Goal: Transaction & Acquisition: Purchase product/service

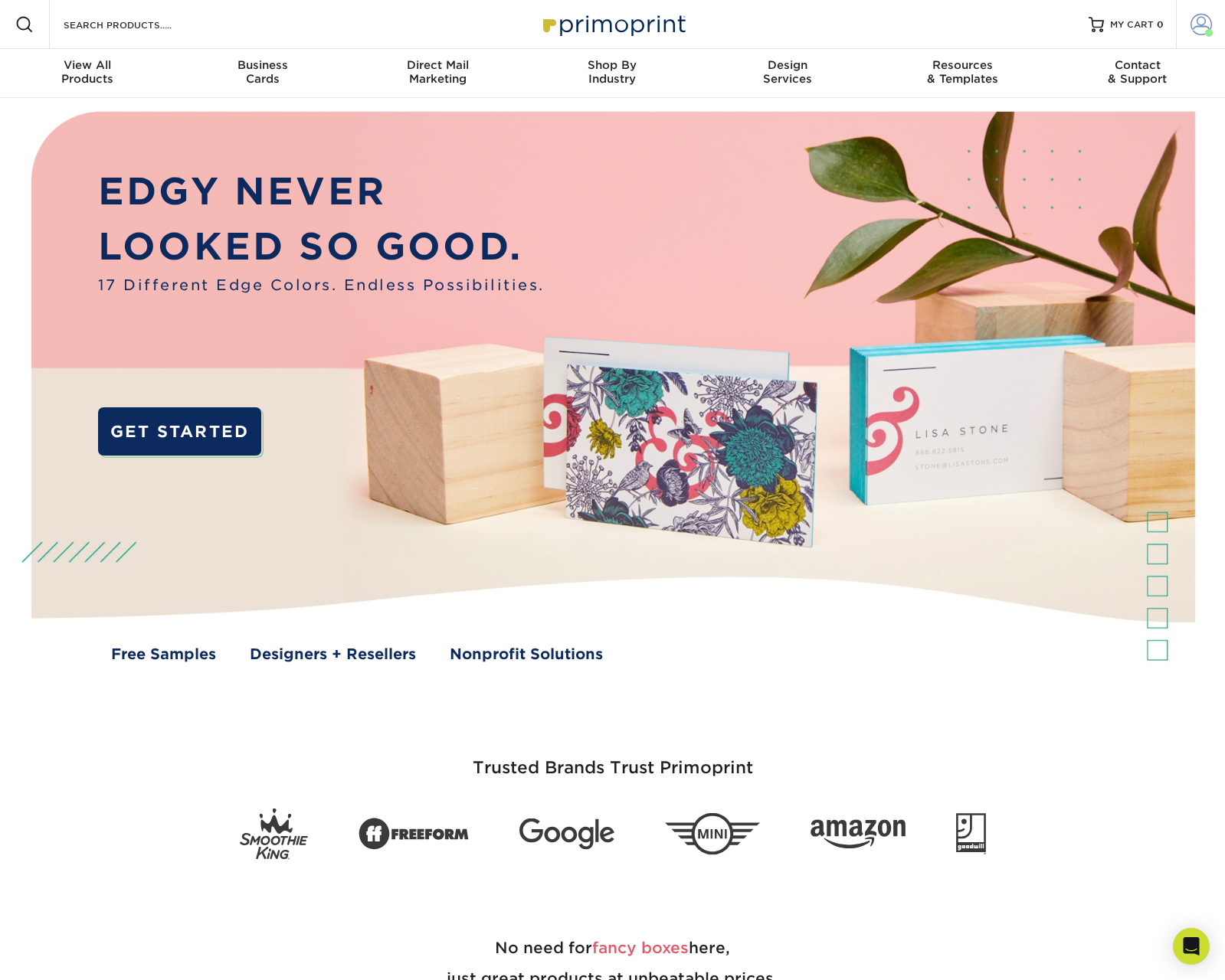
click at [1200, 29] on span at bounding box center [1202, 25] width 22 height 22
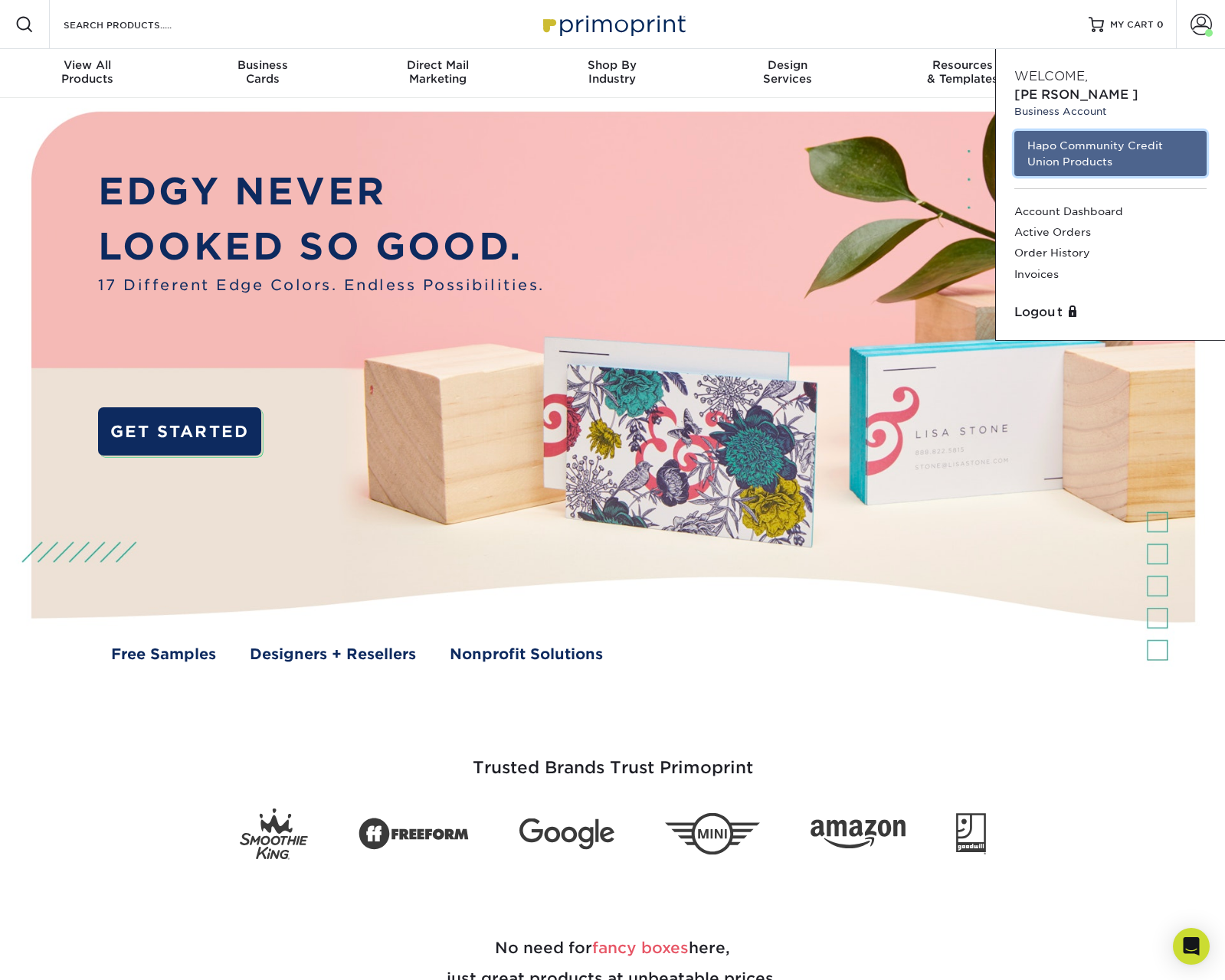
click at [1132, 135] on link "Hapo Community Credit Union Products" at bounding box center [1110, 153] width 192 height 45
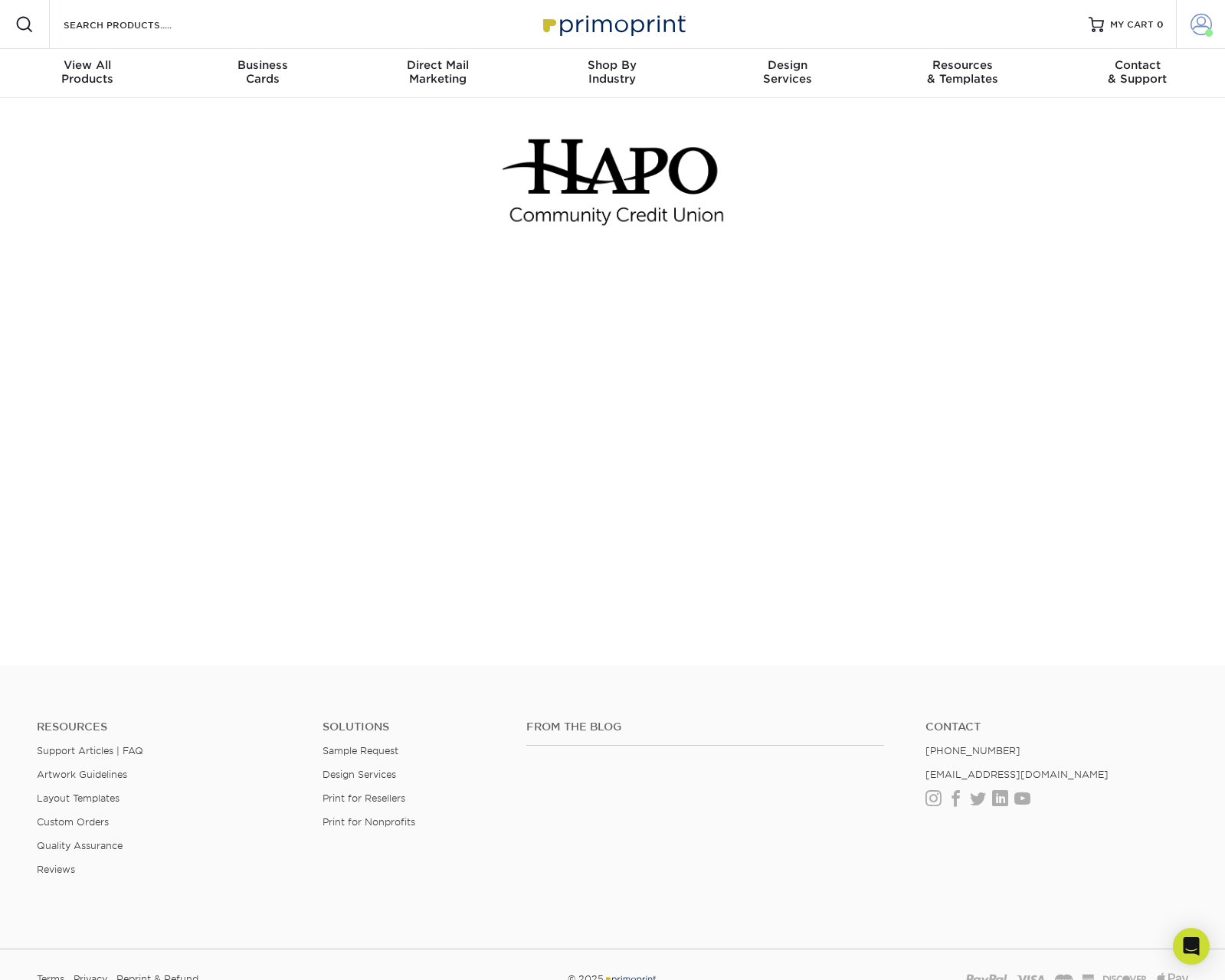
click at [1202, 23] on span at bounding box center [1202, 25] width 22 height 22
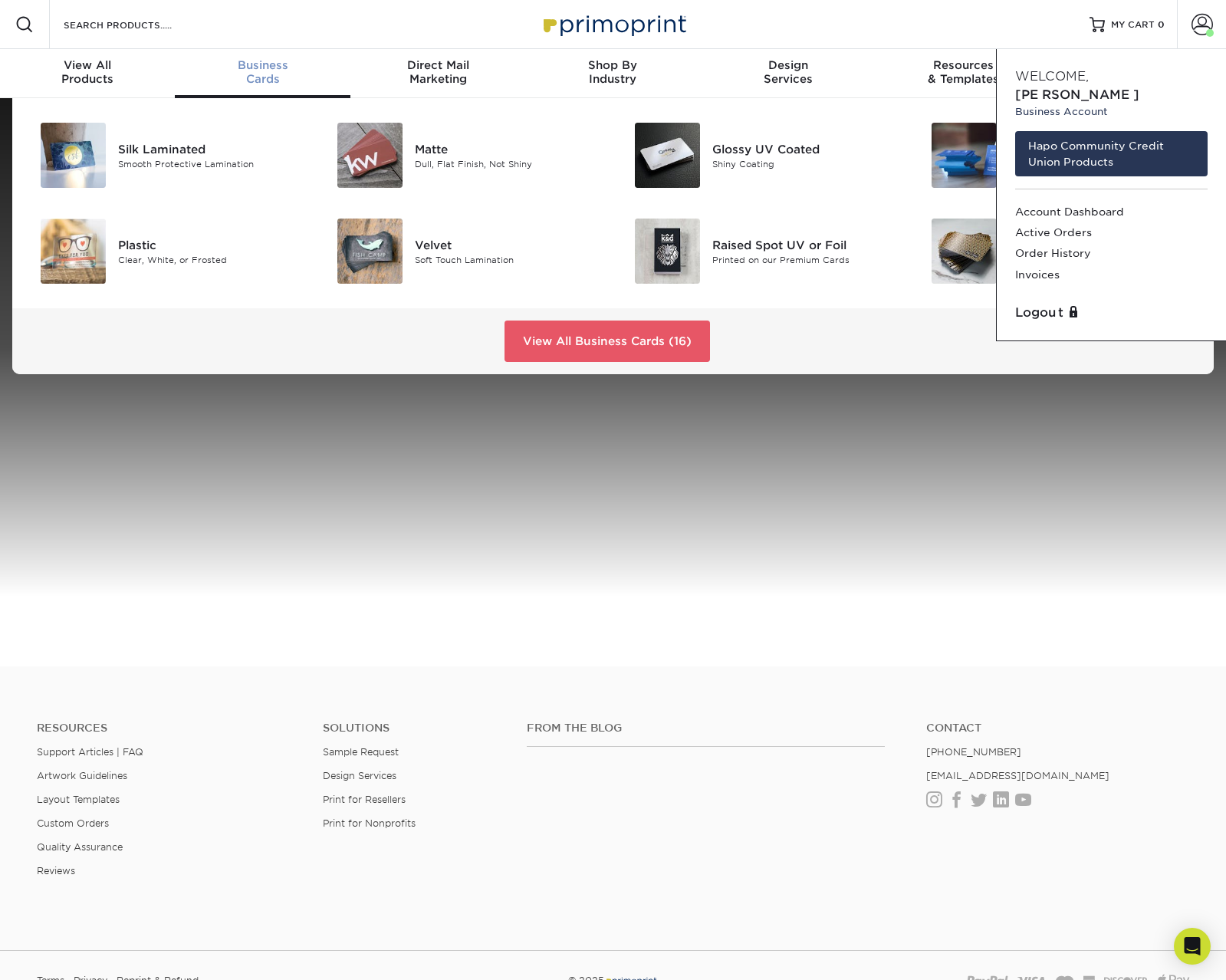
click at [247, 67] on span "Business" at bounding box center [262, 65] width 175 height 14
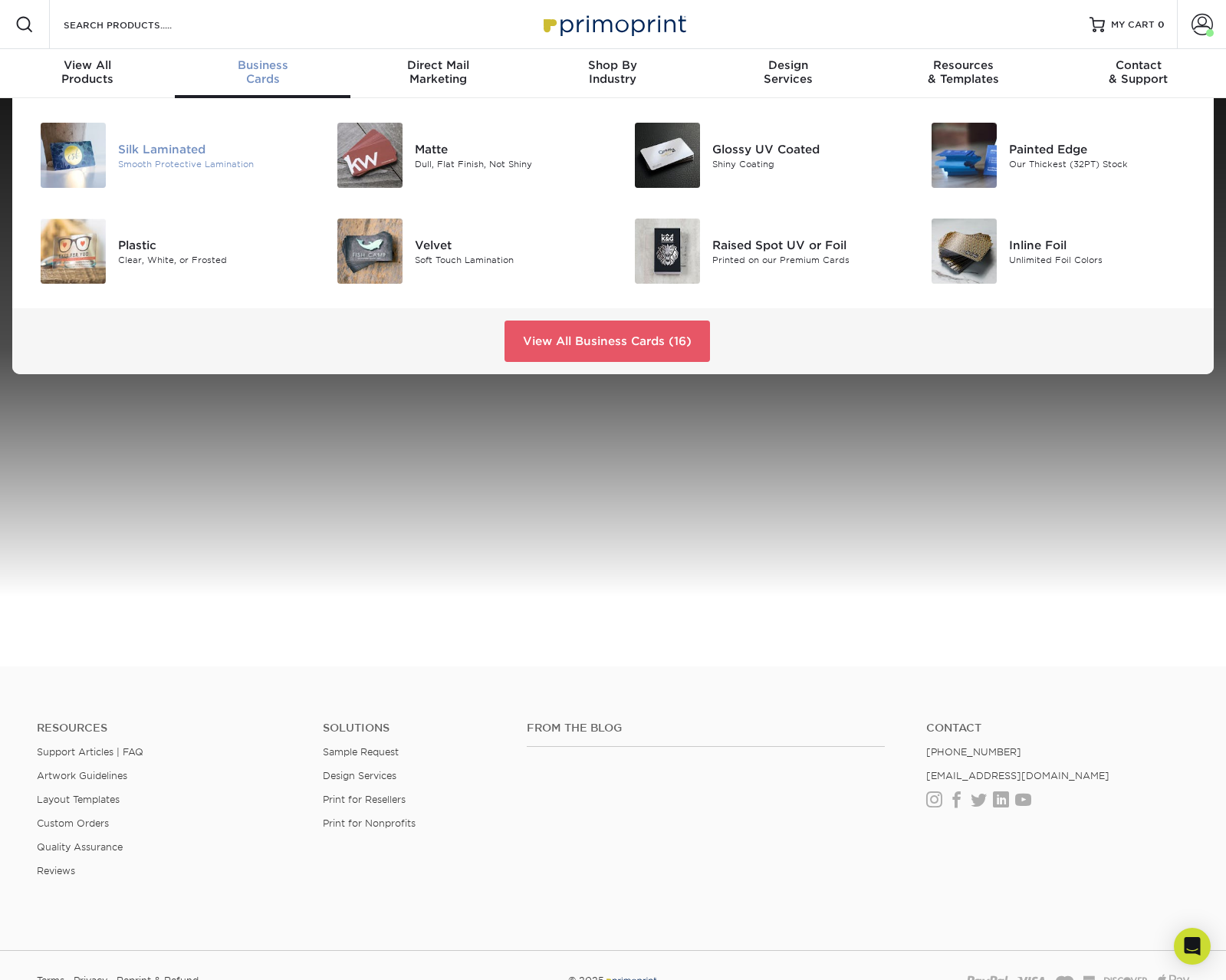
click at [169, 147] on div "Silk Laminated" at bounding box center [210, 149] width 186 height 17
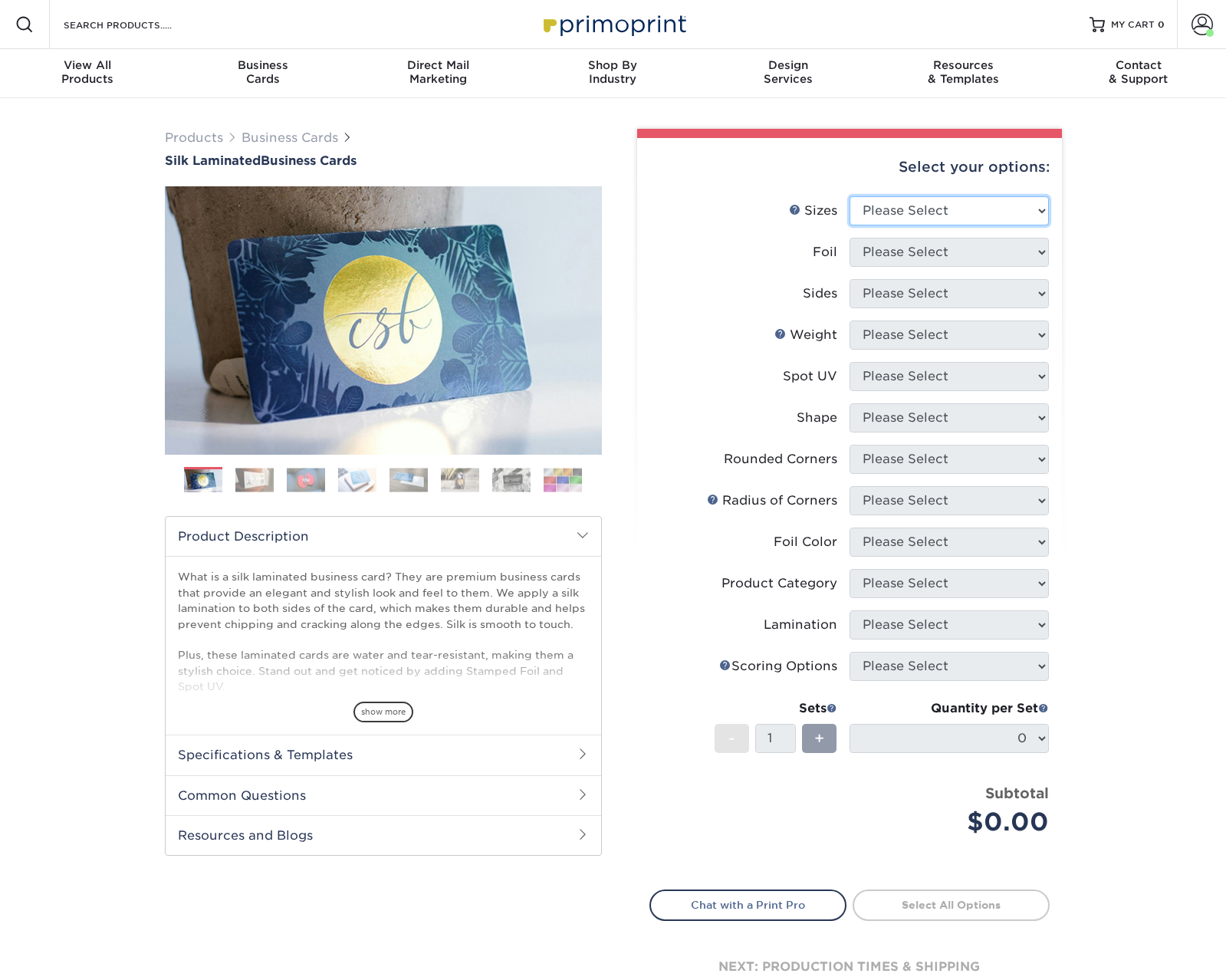
click at [1003, 214] on select "Please Select 1.5" x 3.5" - Mini 1.75" x 3.5" - Mini 2" x 2" - Square 2" x 3" -…" at bounding box center [949, 211] width 200 height 29
select select "2.00x3.50"
click at [850, 196] on select "Please Select 1.5" x 3.5" - Mini 1.75" x 3.5" - Mini 2" x 2" - Square 2" x 3" -…" at bounding box center [949, 211] width 200 height 29
click at [935, 269] on li "Foil Please Select Yes No" at bounding box center [850, 258] width 399 height 41
click at [932, 254] on select "Please Select Yes No" at bounding box center [949, 252] width 200 height 29
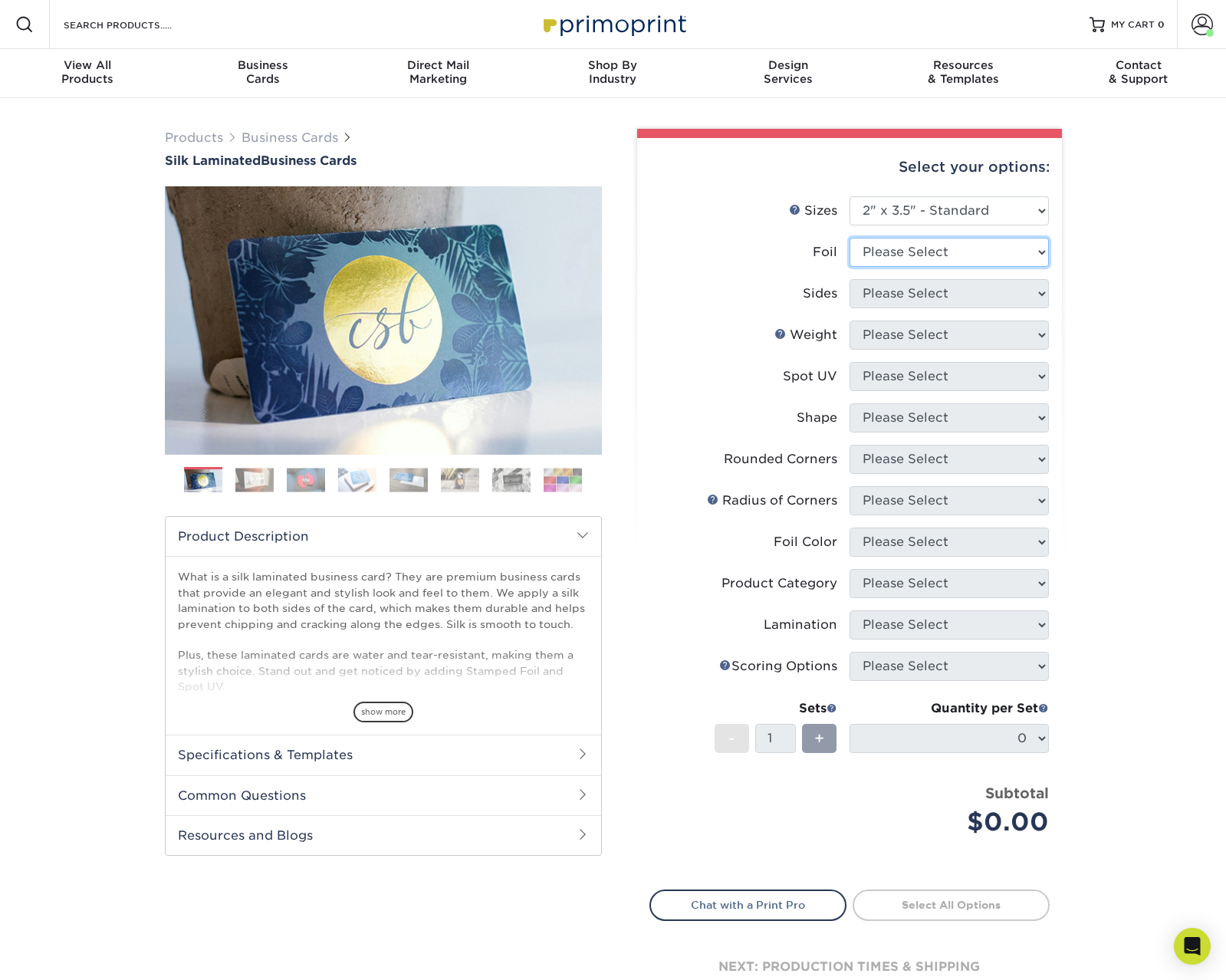
select select "0"
click at [850, 238] on select "Please Select Yes No" at bounding box center [949, 252] width 200 height 29
click at [897, 292] on select "Please Select Print Both Sides Print Front Only" at bounding box center [949, 293] width 200 height 29
select select "13abbda7-1d64-4f25-8bb2-c179b224825d"
click at [850, 279] on select "Please Select Print Both Sides Print Front Only" at bounding box center [949, 293] width 200 height 29
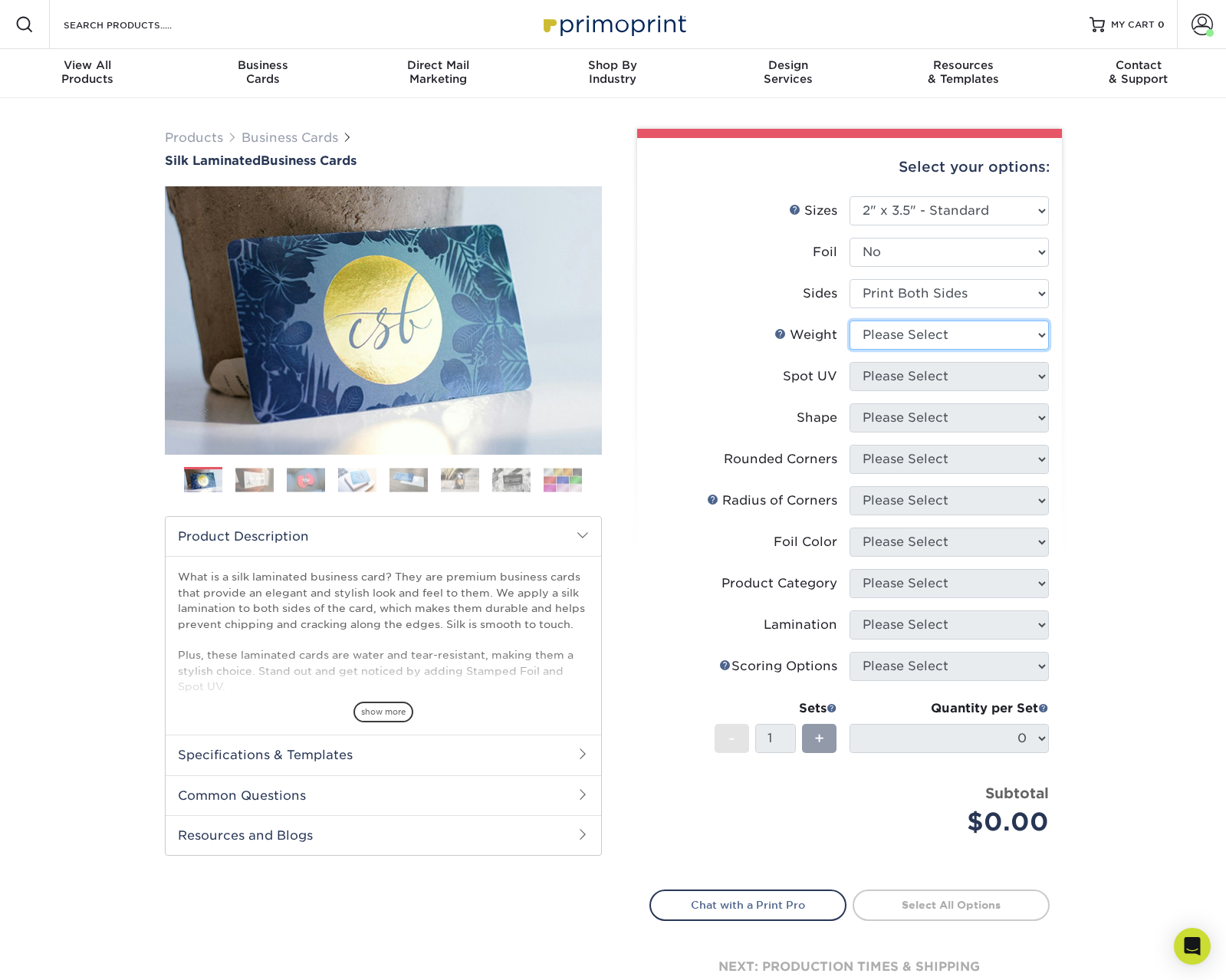
click at [896, 338] on select "Please Select 16PT" at bounding box center [949, 334] width 200 height 29
select select "16PT"
click at [850, 320] on select "Please Select 16PT" at bounding box center [949, 334] width 200 height 29
click at [897, 376] on select "Please Select No Spot UV Front and Back (Both Sides) Front Only Back Only" at bounding box center [949, 376] width 200 height 29
select select "3"
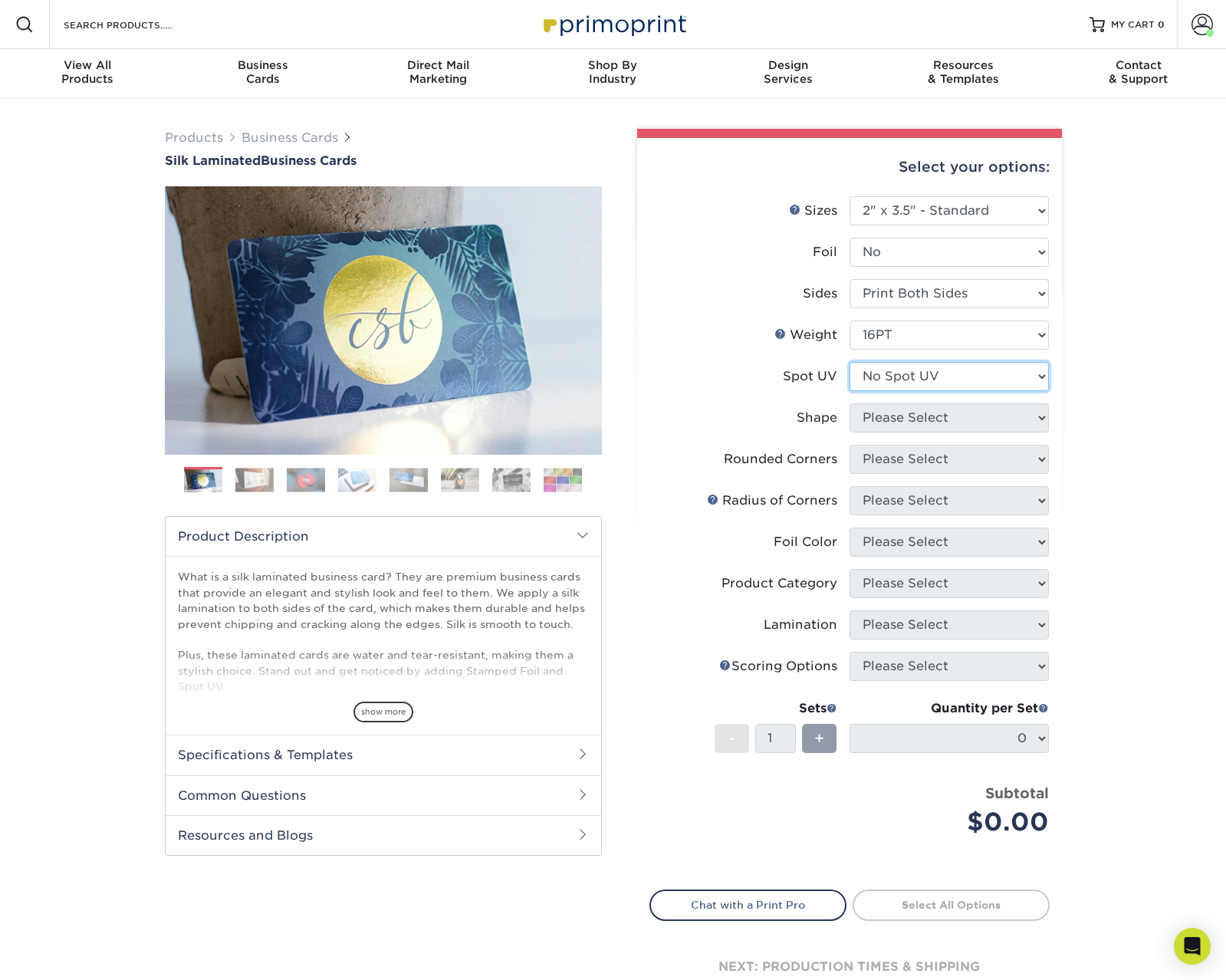
click at [850, 362] on select "Please Select No Spot UV Front and Back (Both Sides) Front Only Back Only" at bounding box center [949, 376] width 200 height 29
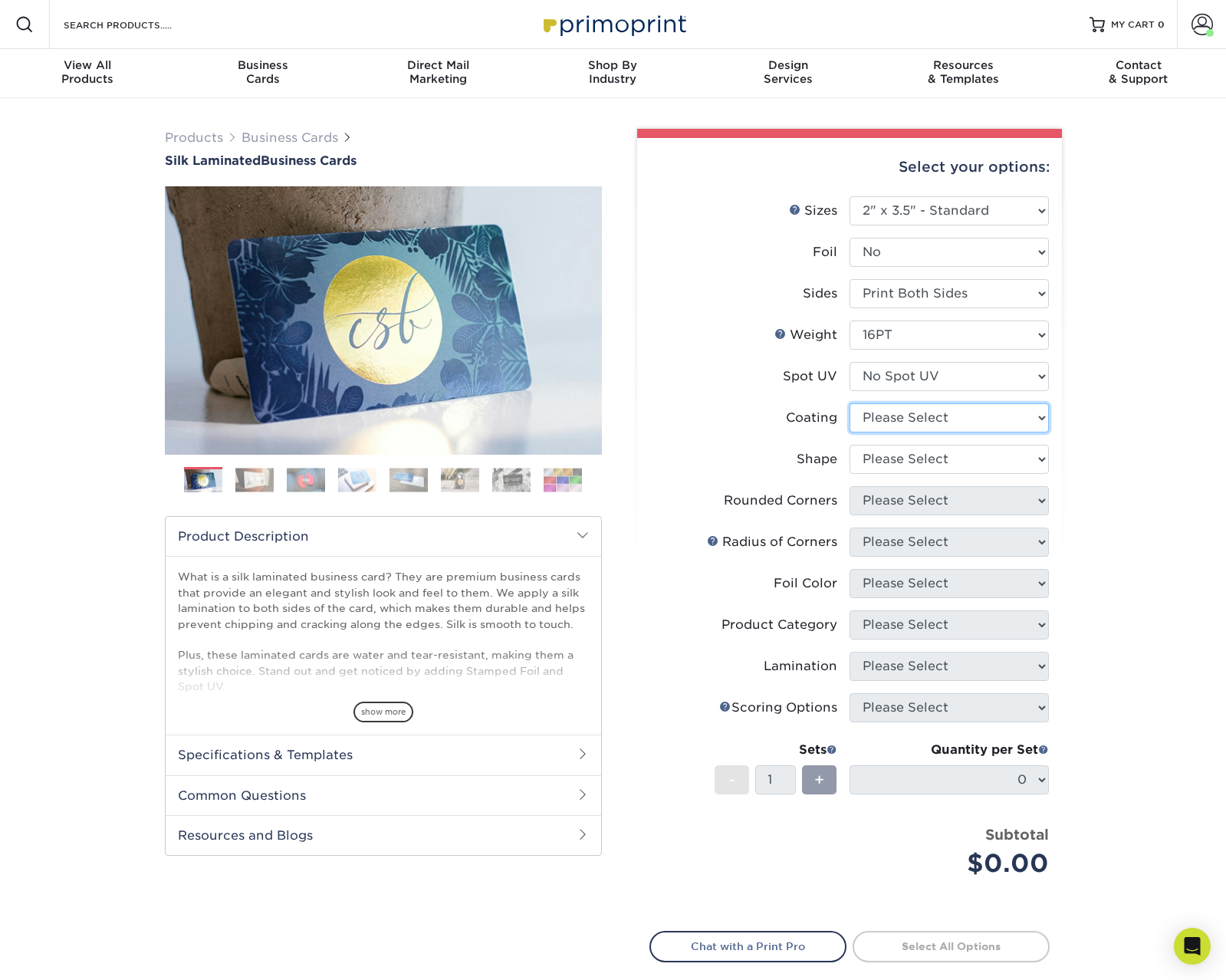
click at [894, 412] on select at bounding box center [949, 417] width 200 height 29
select select "3e7618de-abca-4bda-9f97-8b9129e913d8"
click at [850, 403] on select at bounding box center [949, 417] width 200 height 29
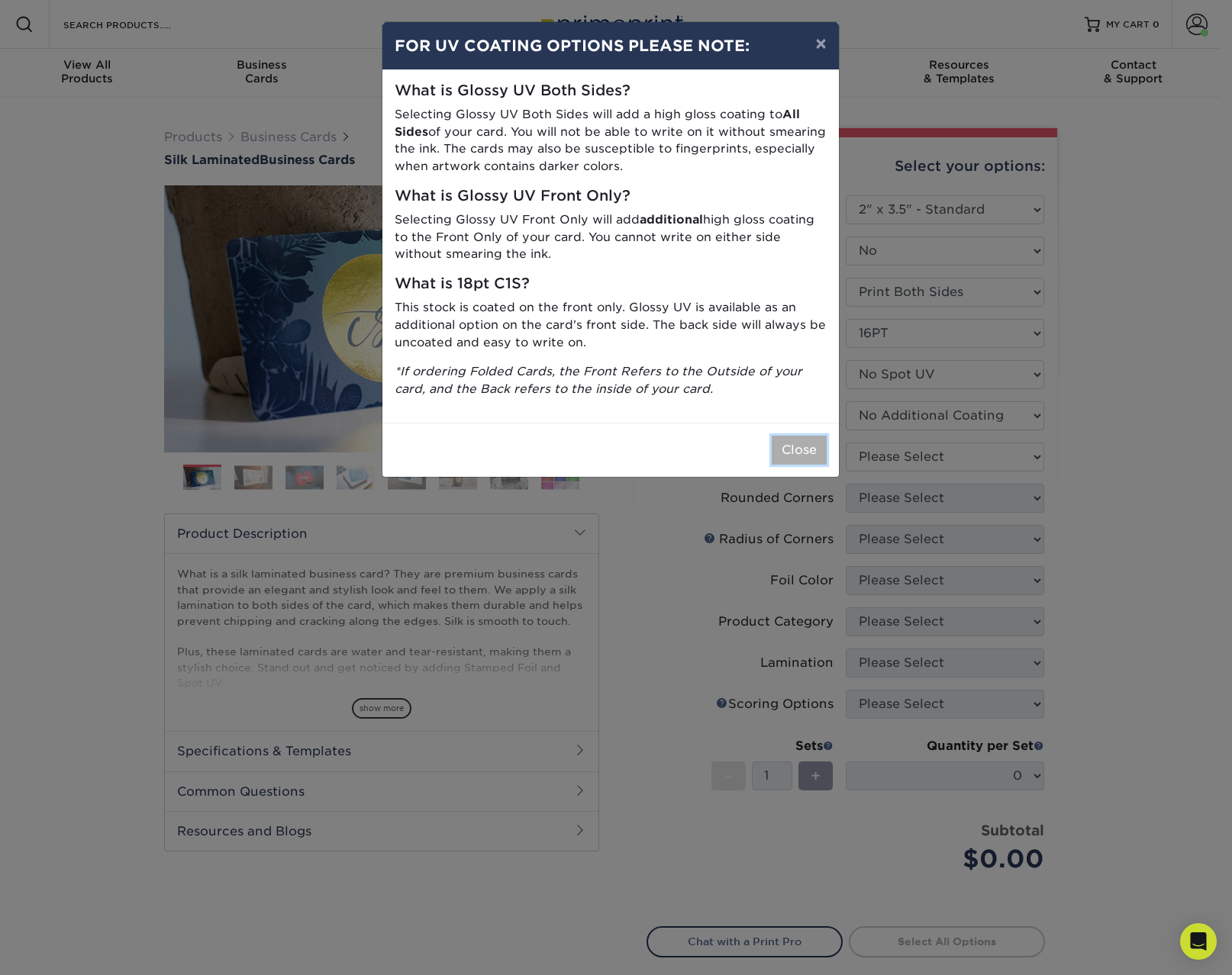
click at [777, 448] on button "Close" at bounding box center [799, 450] width 55 height 29
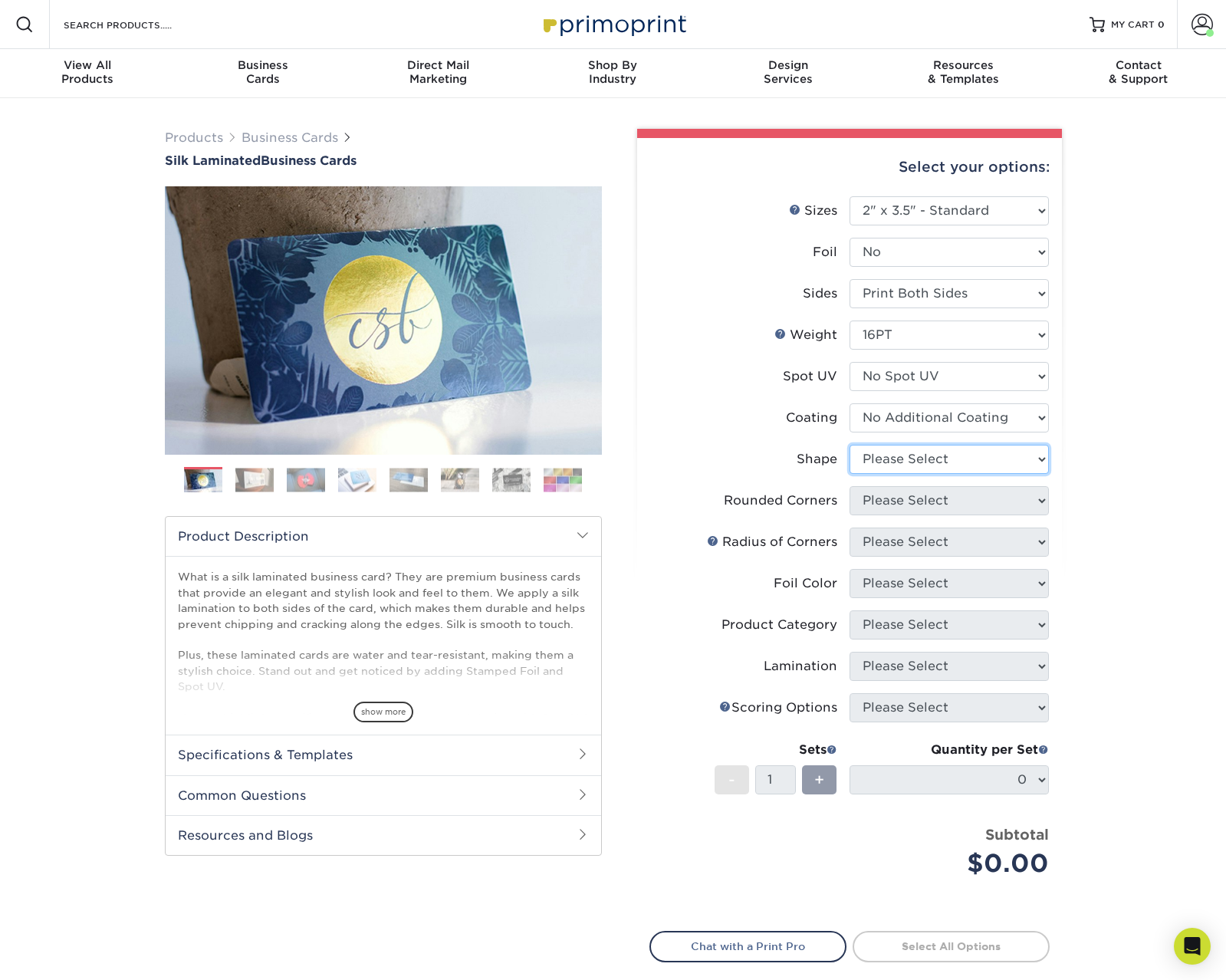
click at [860, 458] on select "Please Select Standard Oval" at bounding box center [949, 459] width 200 height 29
select select "standard"
click at [850, 445] on select "Please Select Standard Oval" at bounding box center [949, 459] width 200 height 29
click at [856, 510] on select "Please Select Yes - Round 2 Corners Yes - Round 4 Corners No" at bounding box center [949, 501] width 200 height 29
select select "0"
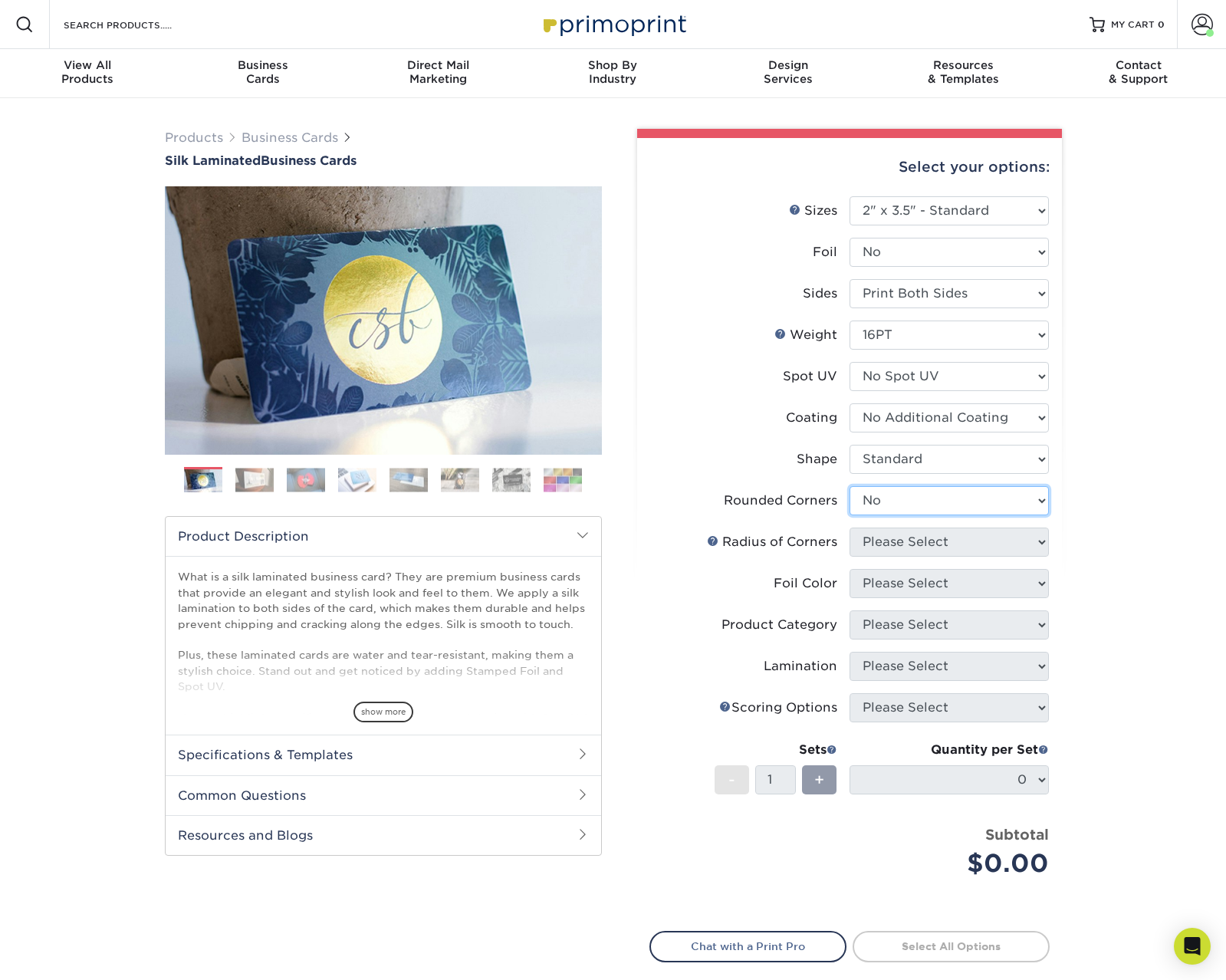
click at [850, 486] on select "Please Select Yes - Round 2 Corners Yes - Round 4 Corners No" at bounding box center [949, 501] width 200 height 29
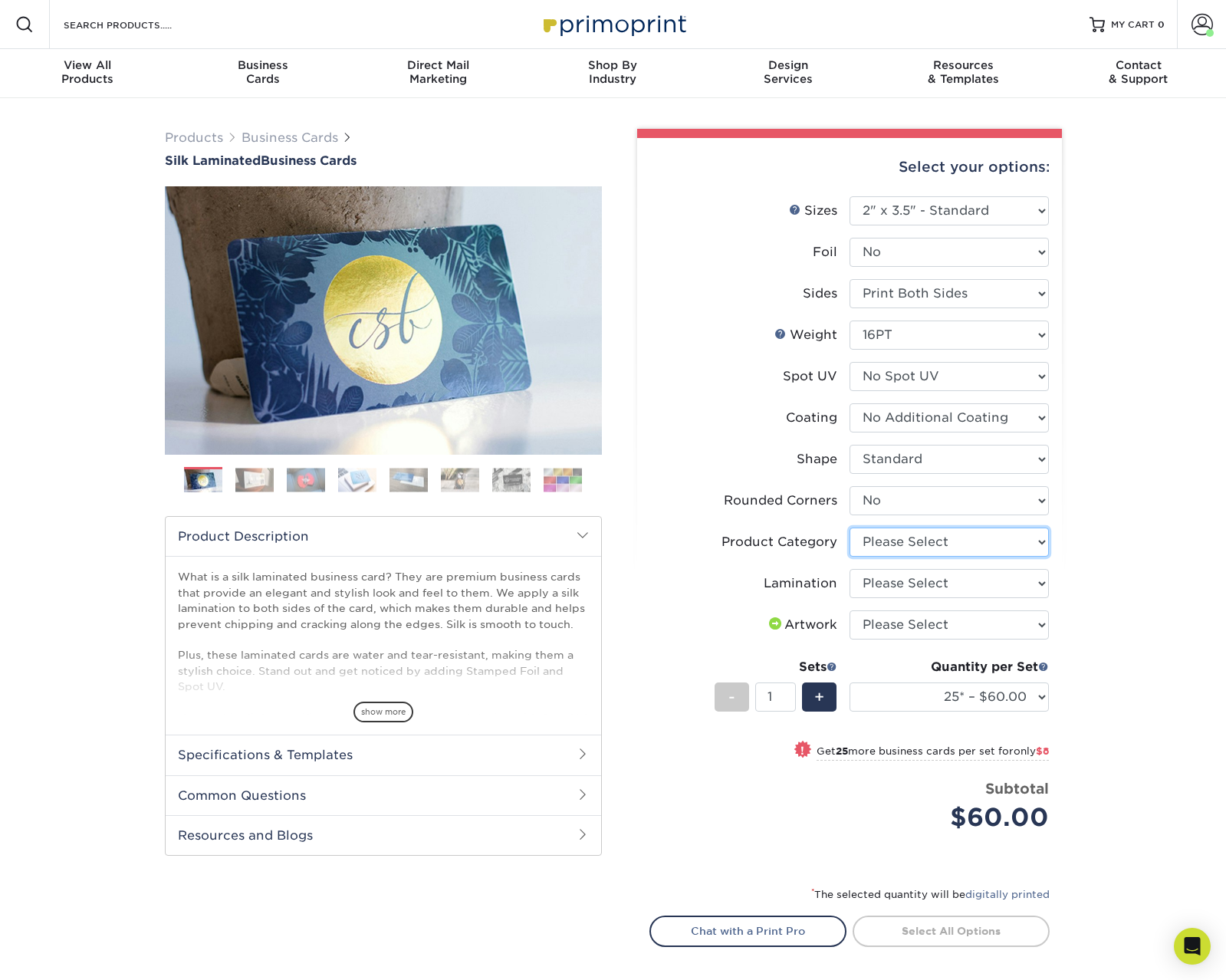
click at [871, 540] on select "Please Select Business Cards" at bounding box center [949, 542] width 200 height 29
select select "3b5148f1-0588-4f88-a218-97bcfdce65c1"
click at [850, 528] on select "Please Select Business Cards" at bounding box center [949, 542] width 200 height 29
click at [871, 581] on select "Please Select Silk" at bounding box center [949, 583] width 200 height 29
select select "ccacb42f-45f7-42d3-bbd3-7c8421cf37f0"
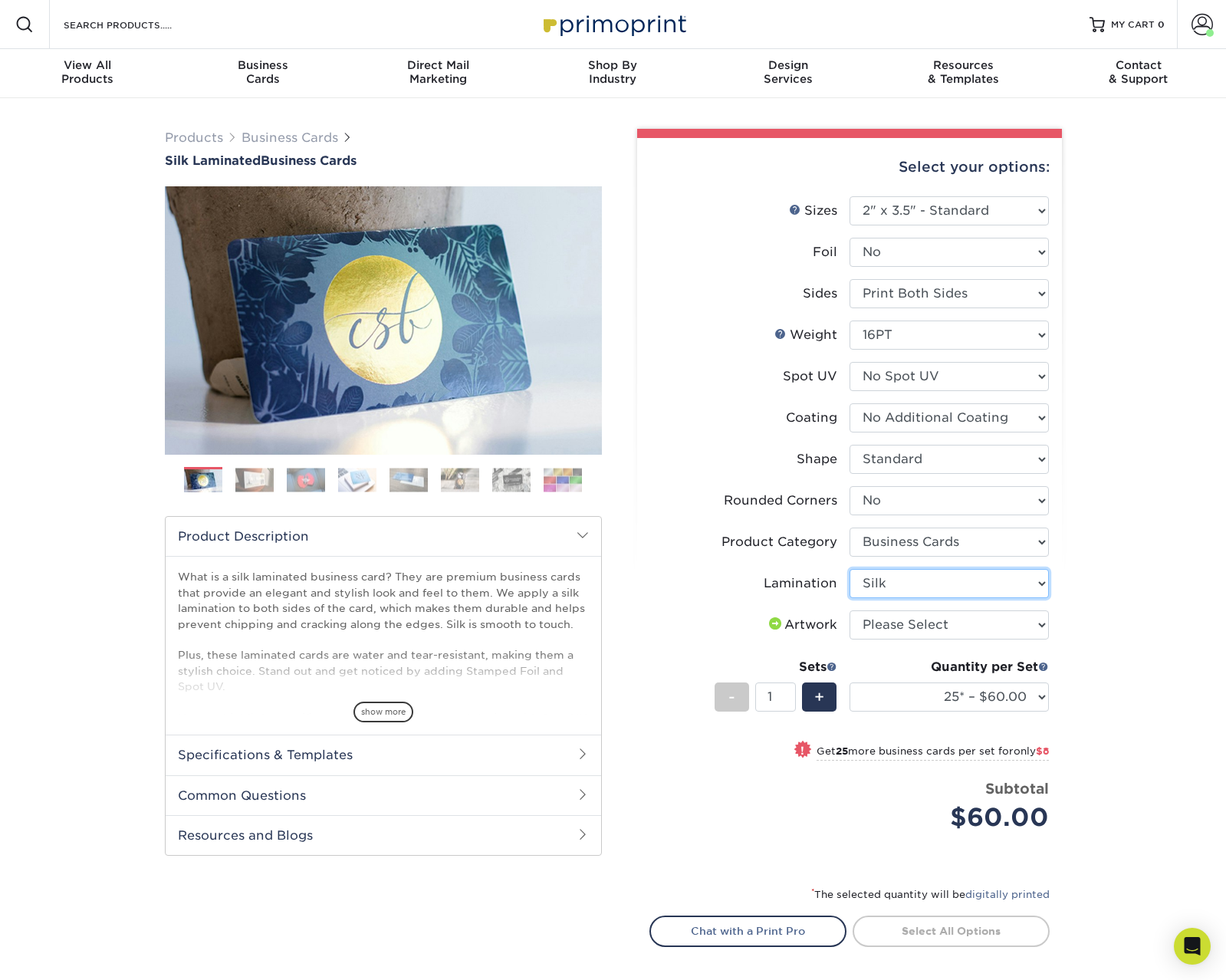
click at [850, 569] on select "Please Select Silk" at bounding box center [949, 583] width 200 height 29
click at [874, 624] on select "Please Select I will upload files I need a design - $100" at bounding box center [949, 624] width 200 height 29
select select "upload"
click at [850, 610] on select "Please Select I will upload files I need a design - $100" at bounding box center [949, 624] width 200 height 29
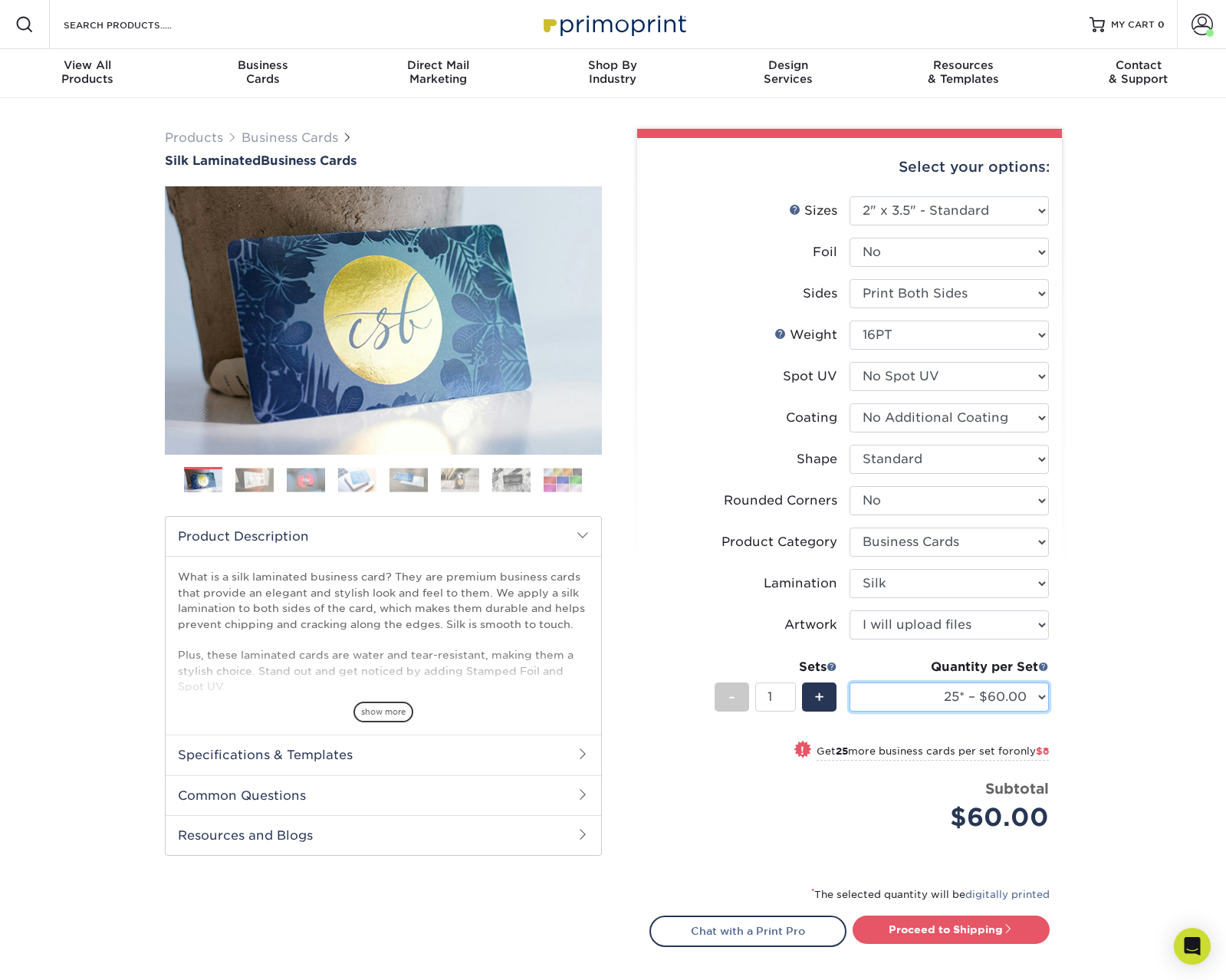
click at [974, 689] on select "25* – $60.00 50* – $68.00 75* – $76.00 100* – $84.00 250* – $92.00 500 – $96.00…" at bounding box center [949, 697] width 200 height 29
click at [850, 683] on select "25* – $60.00 50* – $68.00 75* – $76.00 100* – $84.00 250* – $92.00 500 – $96.00…" at bounding box center [949, 697] width 200 height 29
drag, startPoint x: 627, startPoint y: 31, endPoint x: 250, endPoint y: 62, distance: 378.3
drag, startPoint x: 1002, startPoint y: 698, endPoint x: 1008, endPoint y: 710, distance: 13.4
click at [1002, 698] on select "25* – $60.00 50* – $68.00 75* – $76.00 100* – $84.00 250* – $92.00 500 – $96.00…" at bounding box center [949, 697] width 200 height 29
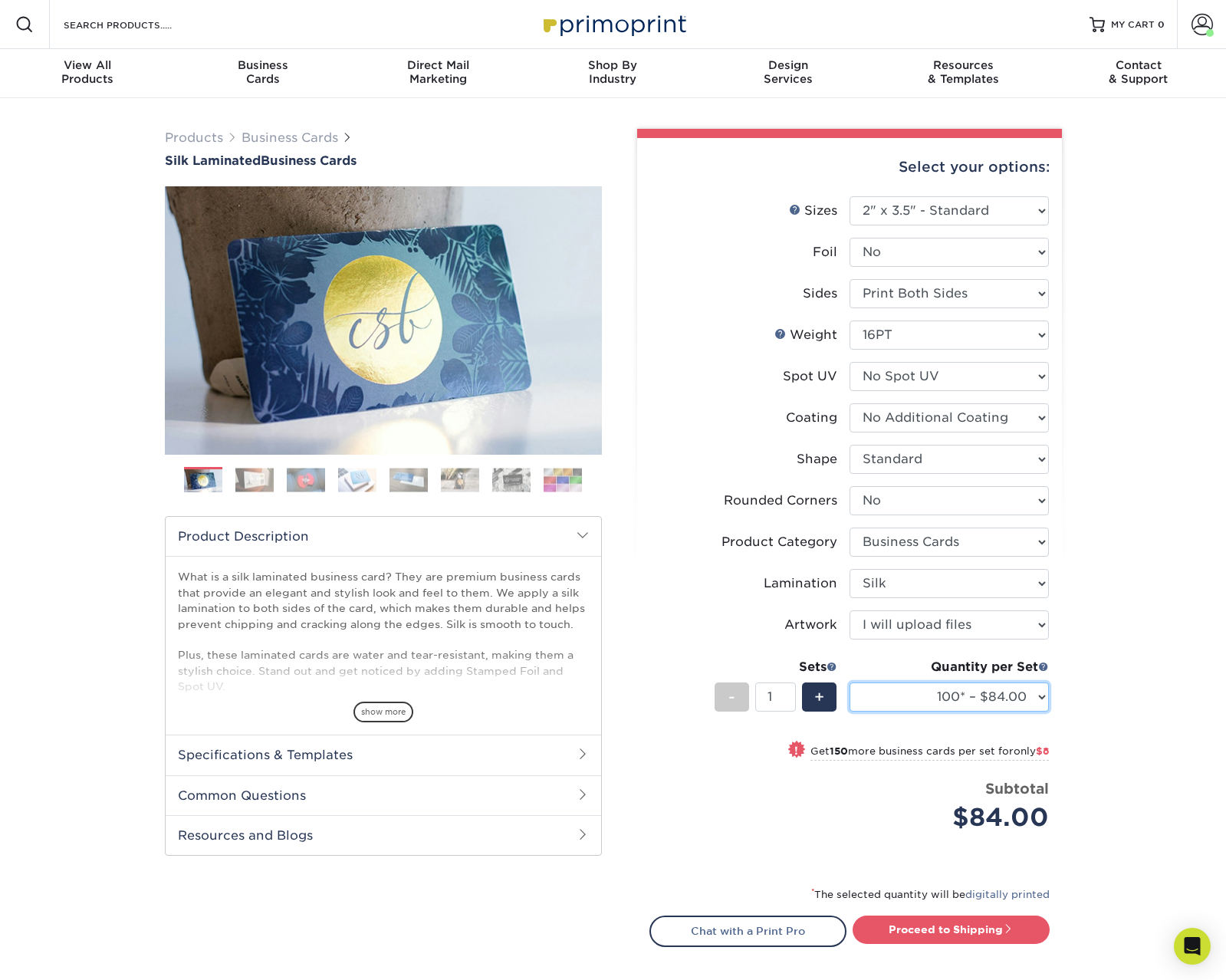
select select "500 – $96.00"
click at [850, 683] on select "25* – $60.00 50* – $68.00 75* – $76.00 100* – $84.00 250* – $92.00 500 – $96.00…" at bounding box center [949, 697] width 200 height 29
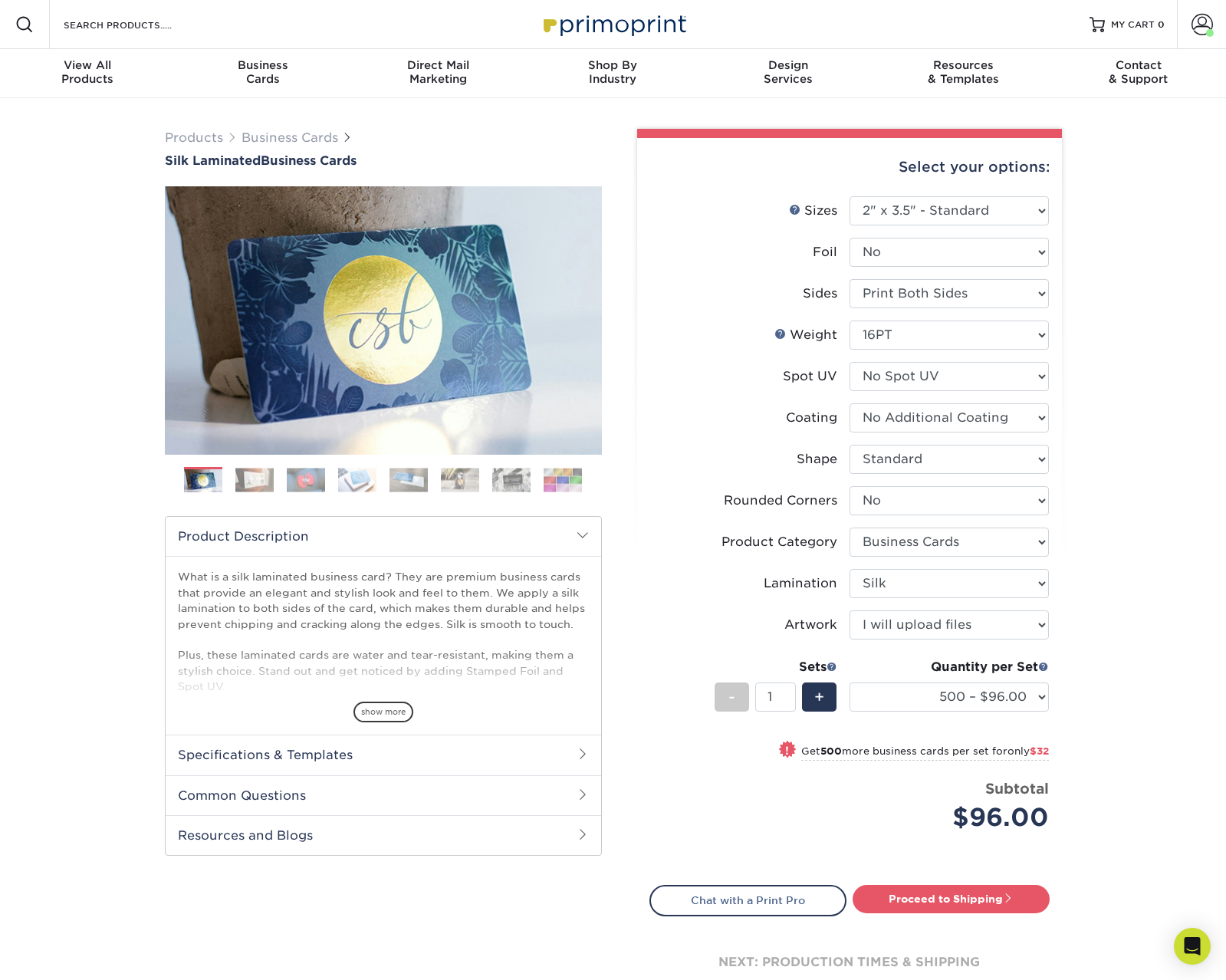
click at [1183, 432] on div "Products Business Cards Silk Laminated Business Cards Previous Next" at bounding box center [613, 581] width 1226 height 966
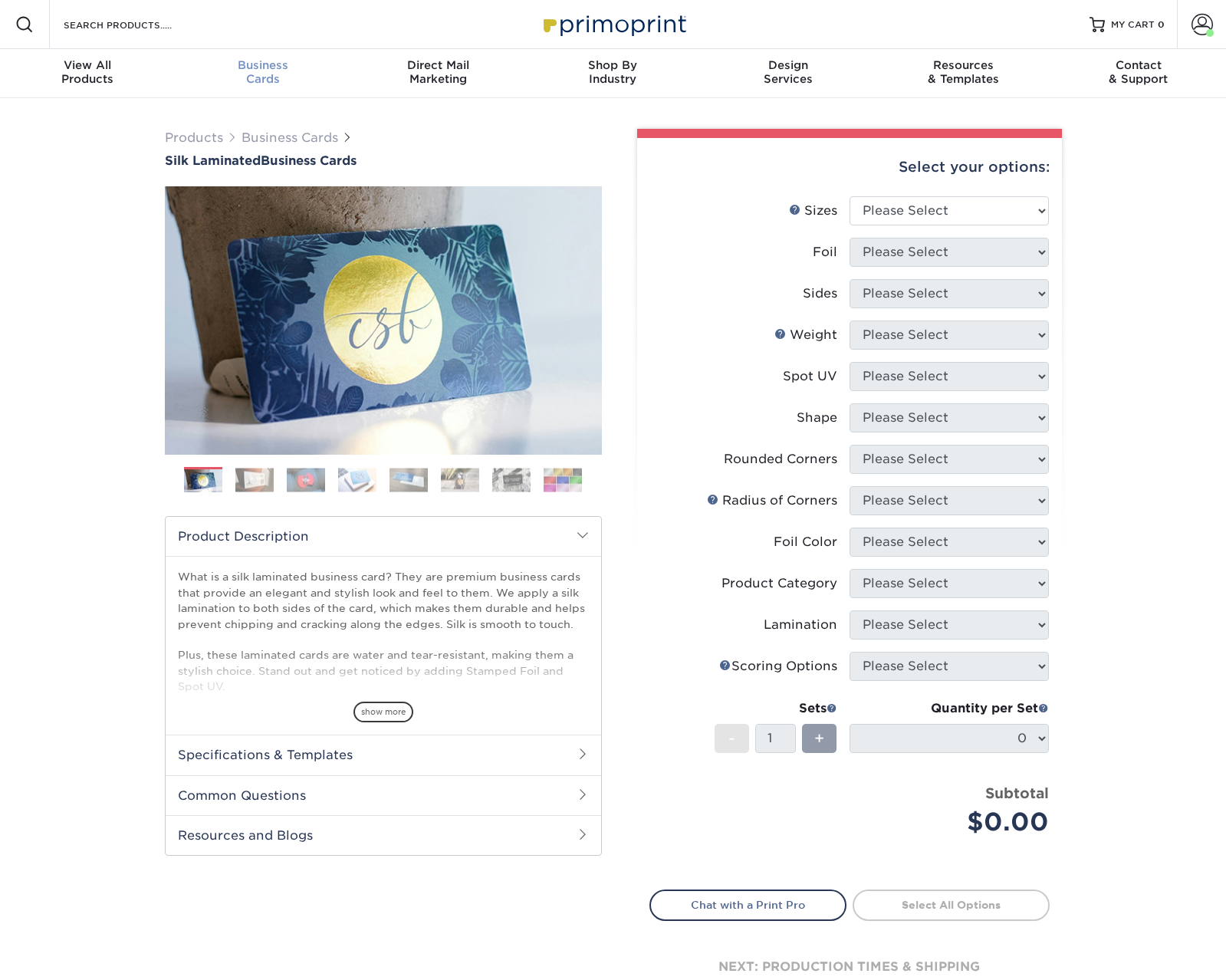
click at [270, 72] on div "Business Cards" at bounding box center [262, 72] width 175 height 27
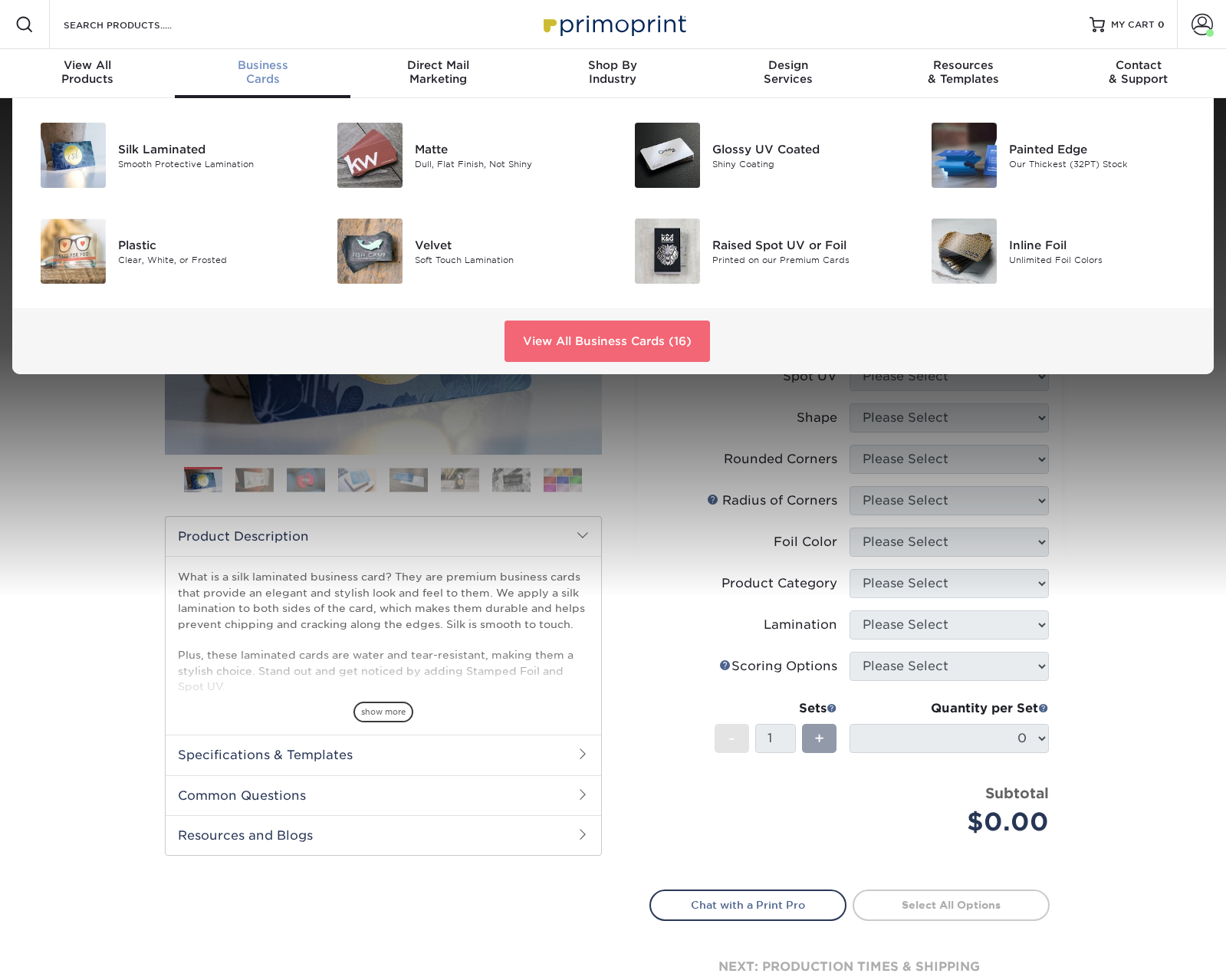
click at [549, 343] on link "View All Business Cards (16)" at bounding box center [607, 341] width 206 height 41
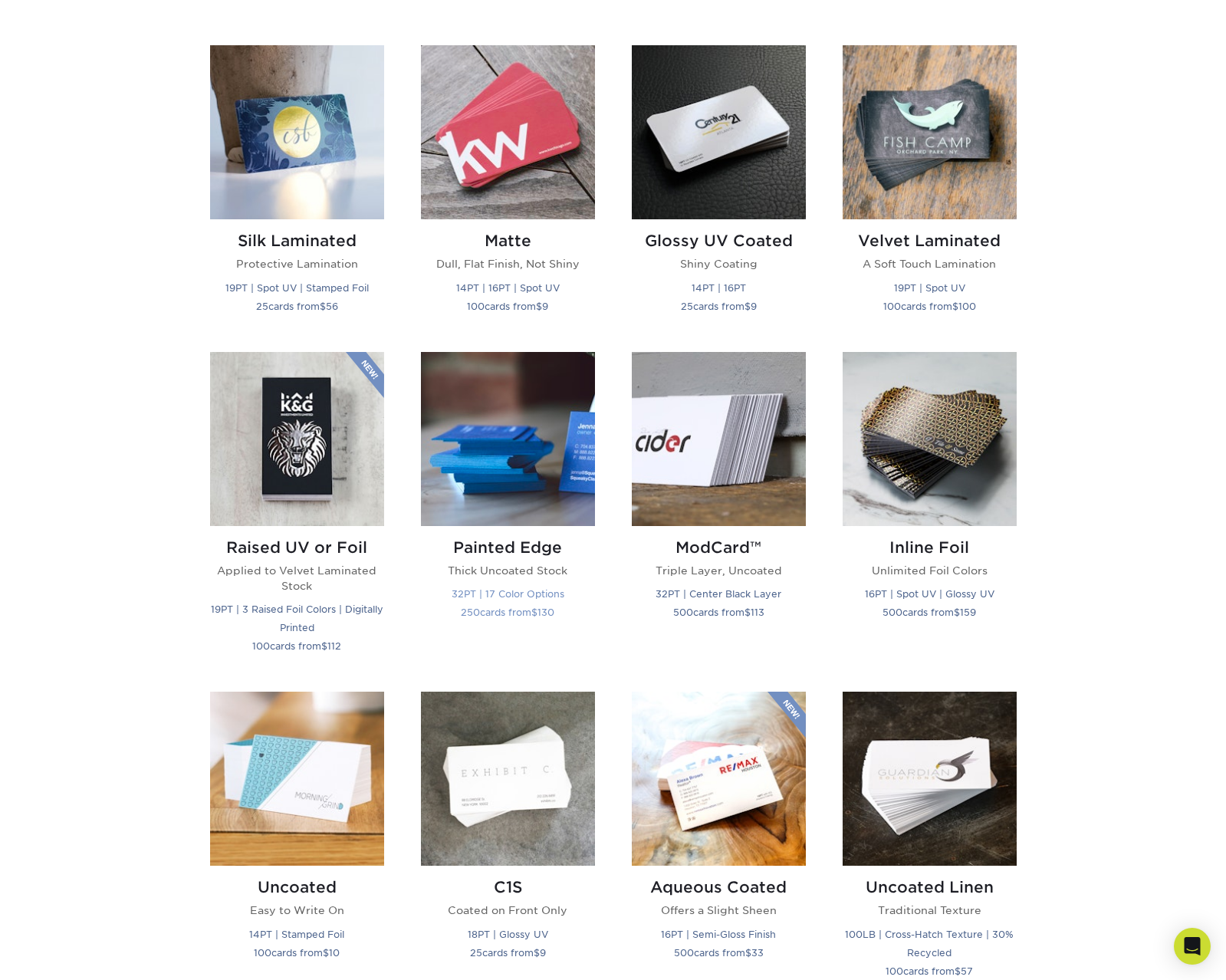
scroll to position [767, 0]
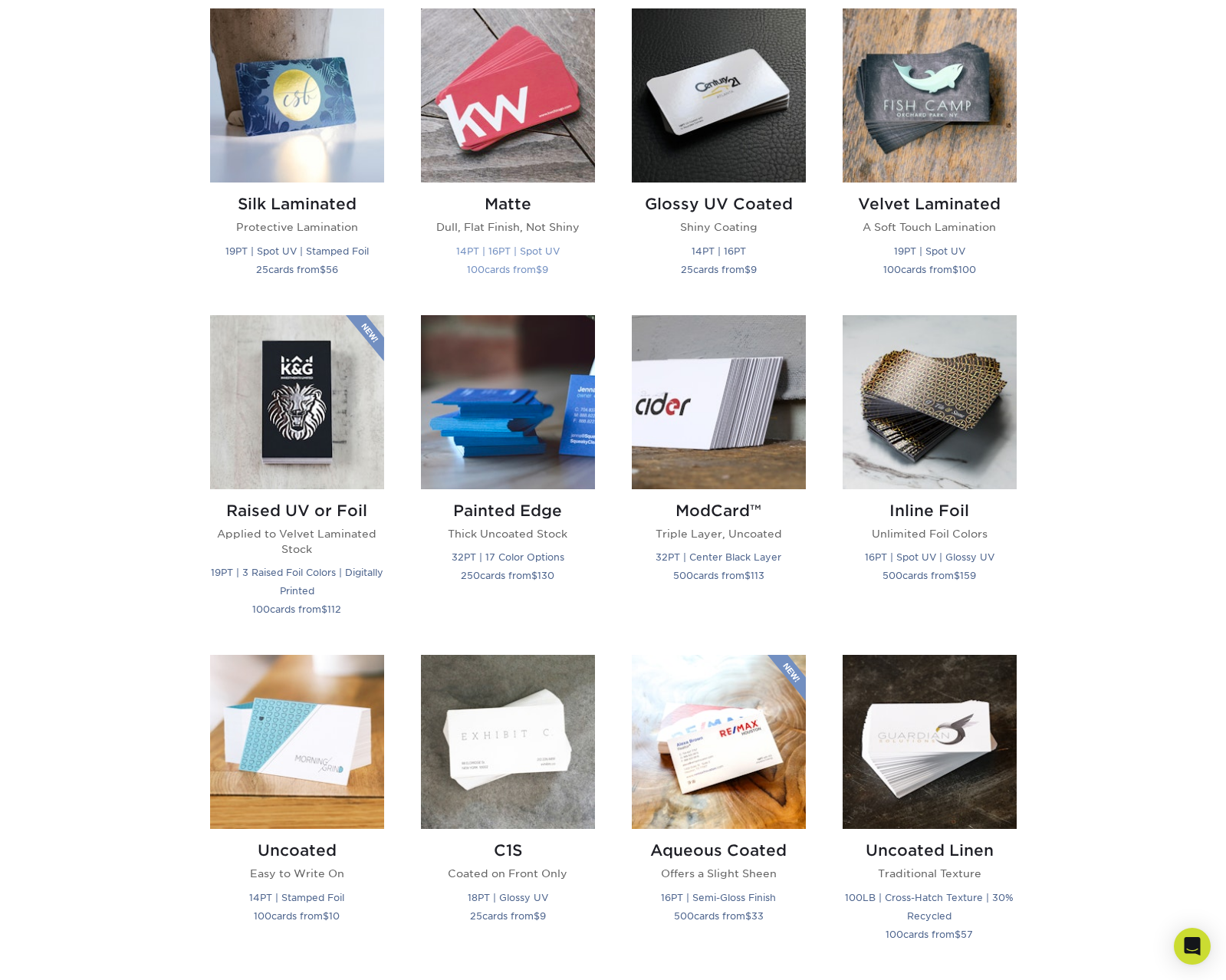
click at [481, 149] on img at bounding box center [507, 95] width 174 height 174
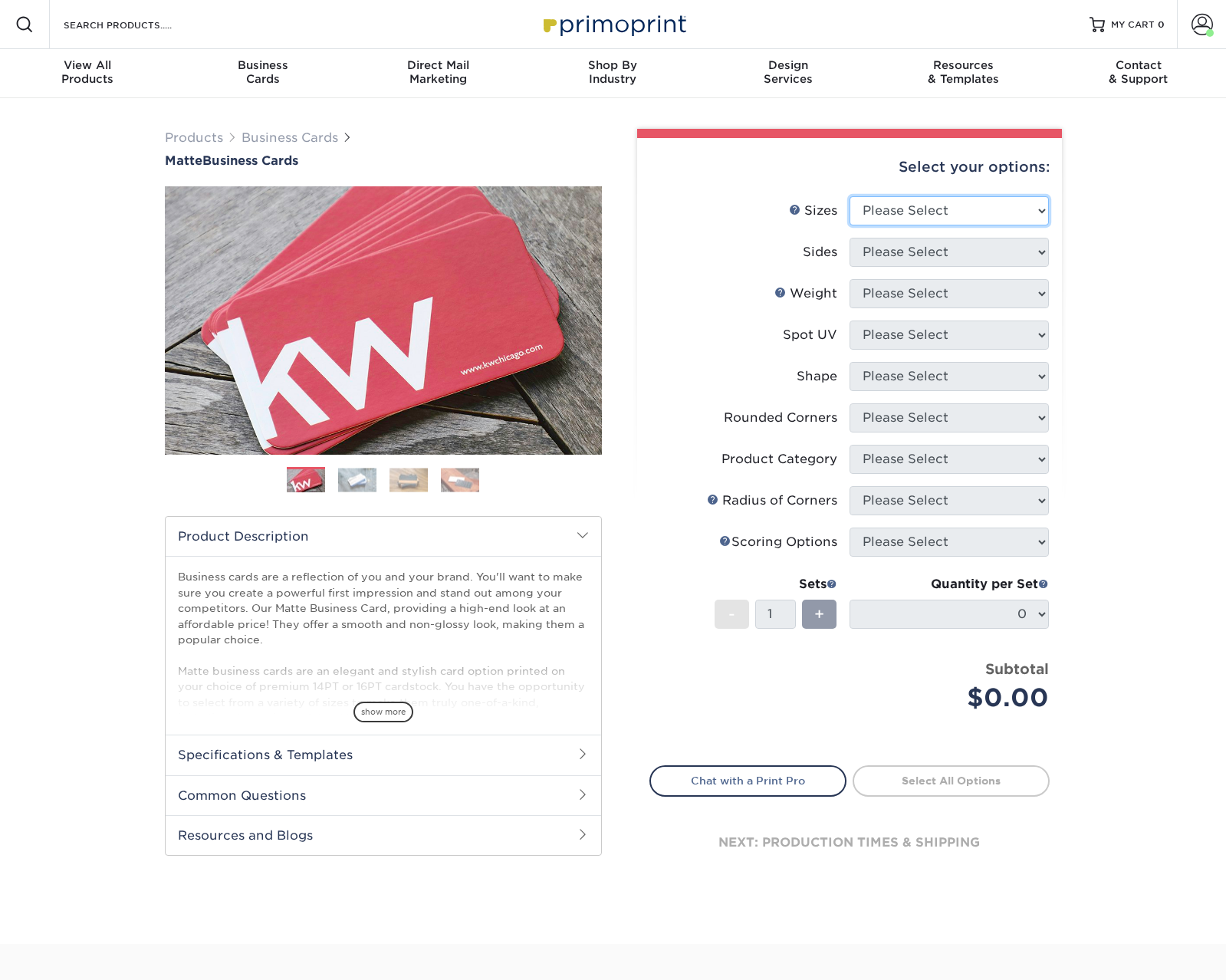
click at [942, 212] on select "Please Select 1.5" x 3.5" - Mini 1.75" x 3.5" - Mini 2" x 2" - Square 2" x 3" -…" at bounding box center [949, 211] width 200 height 29
select select "2.00x3.50"
click at [850, 196] on select "Please Select 1.5" x 3.5" - Mini 1.75" x 3.5" - Mini 2" x 2" - Square 2" x 3" -…" at bounding box center [949, 211] width 200 height 29
click at [893, 255] on select "Please Select Print Both Sides Print Front Only" at bounding box center [949, 252] width 200 height 29
select select "13abbda7-1d64-4f25-8bb2-c179b224825d"
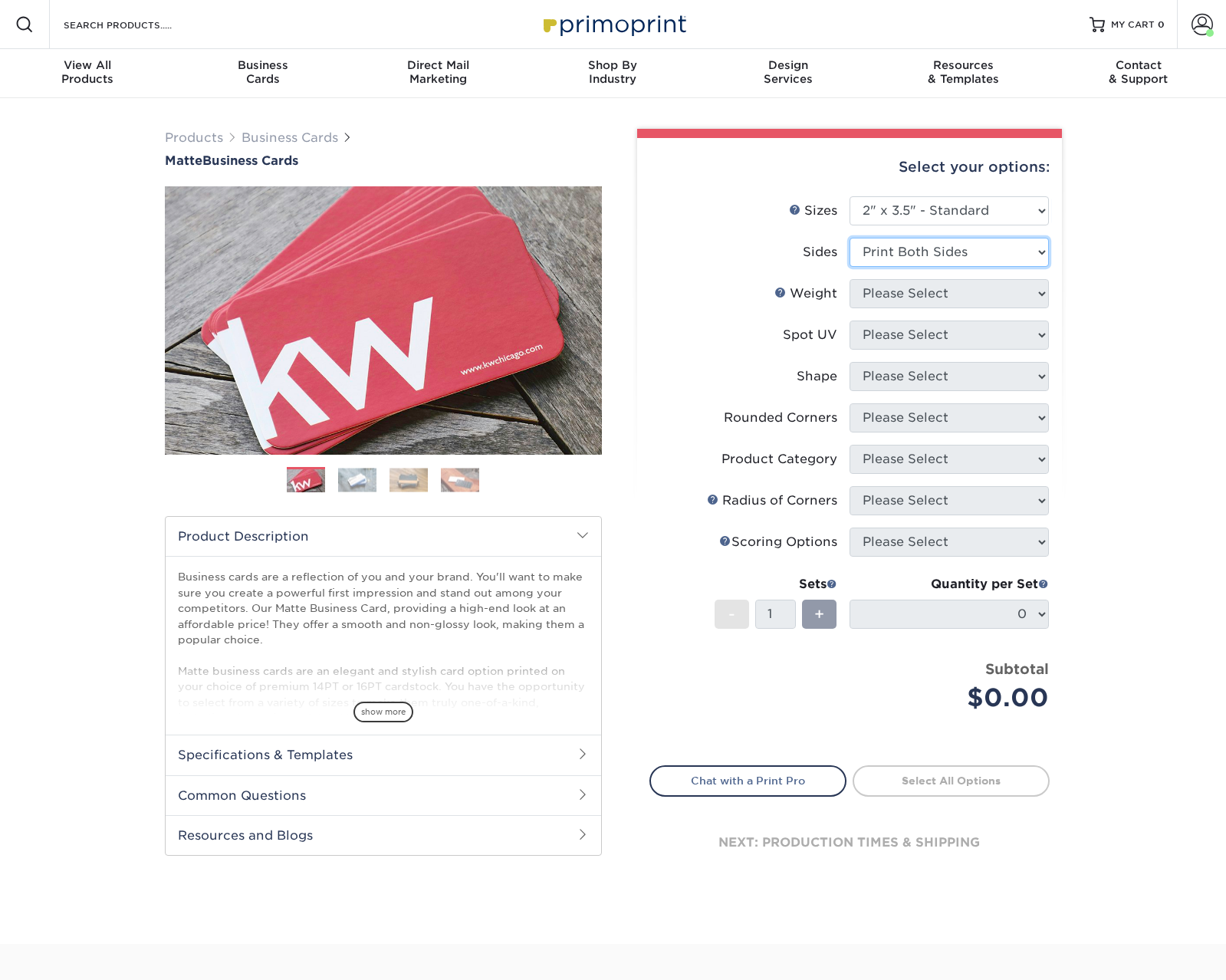
click at [850, 238] on select "Please Select Print Both Sides Print Front Only" at bounding box center [949, 252] width 200 height 29
click at [883, 294] on select "Please Select 16PT 14PT" at bounding box center [949, 293] width 200 height 29
select select "16PT"
click at [850, 279] on select "Please Select 16PT 14PT" at bounding box center [949, 293] width 200 height 29
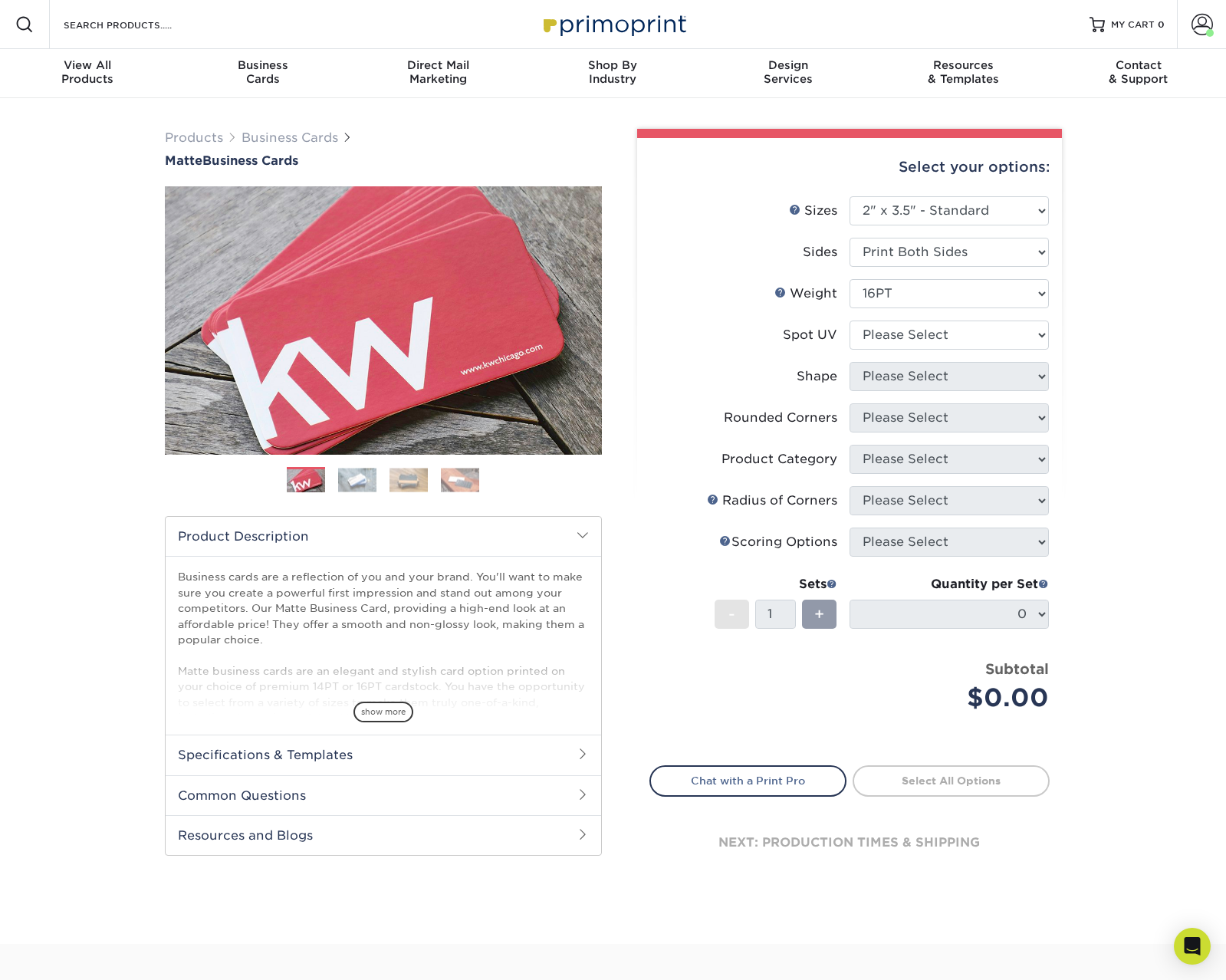
click at [881, 313] on li "Weight Help Weight Please Select 16PT 14PT" at bounding box center [850, 299] width 399 height 41
click at [889, 333] on select "Please Select No Spot UV Front and Back (Both Sides) Front Only Back Only" at bounding box center [949, 334] width 200 height 29
select select "3"
click at [850, 320] on select "Please Select No Spot UV Front and Back (Both Sides) Front Only Back Only" at bounding box center [949, 334] width 200 height 29
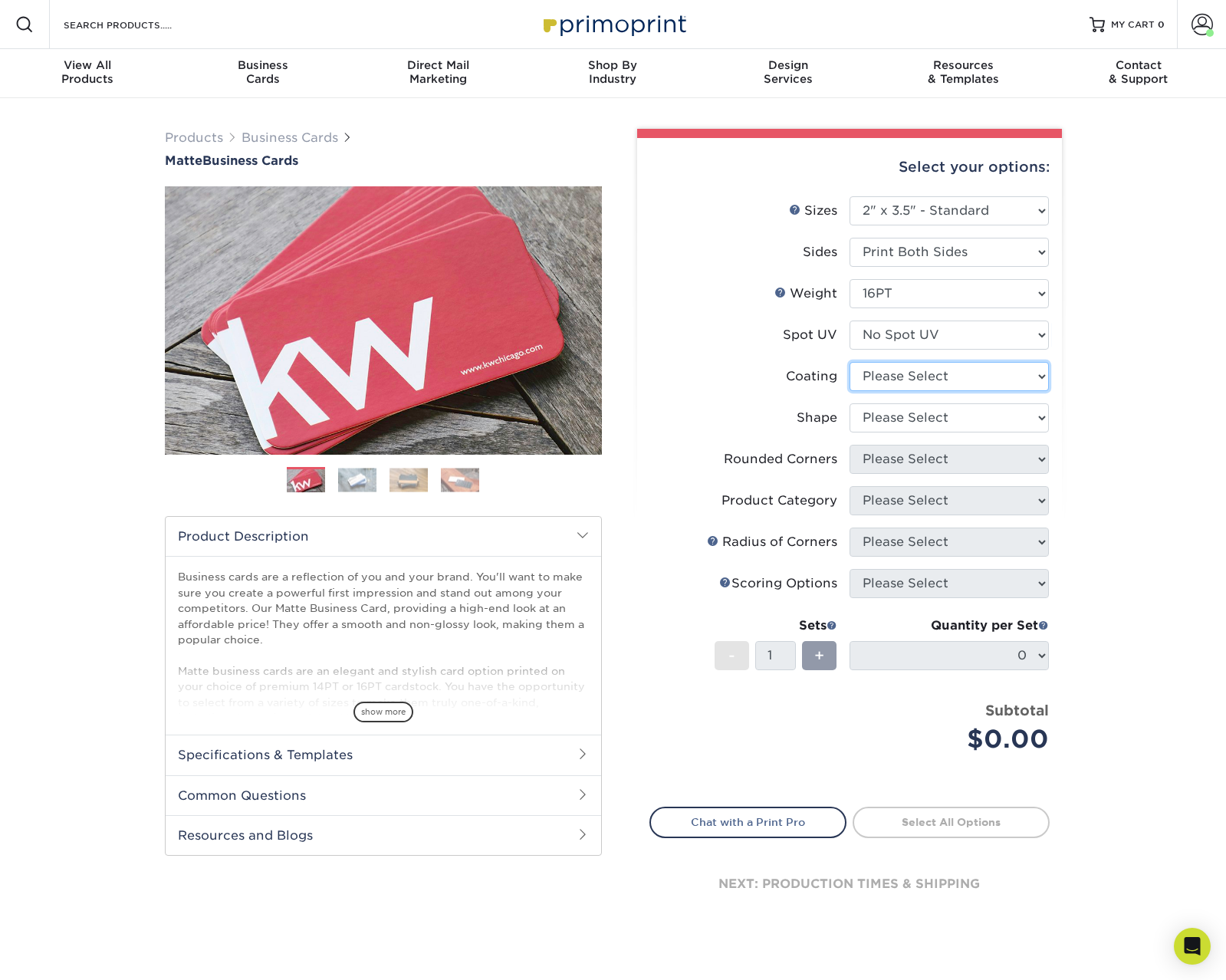
click at [913, 379] on select at bounding box center [949, 376] width 200 height 29
select select "121bb7b5-3b4d-429f-bd8d-bbf80e953313"
click at [850, 362] on select at bounding box center [949, 376] width 200 height 29
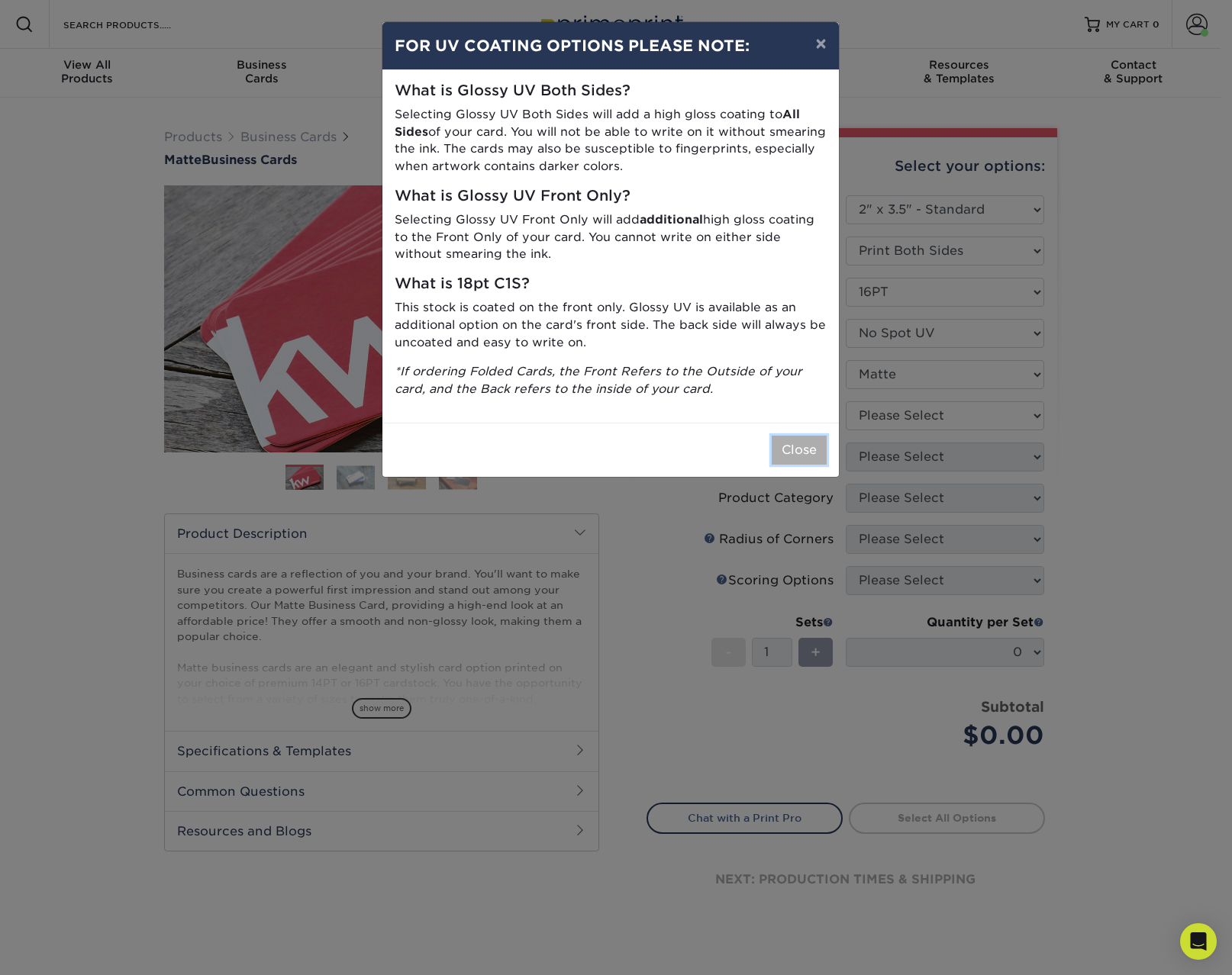
click at [809, 437] on button "Close" at bounding box center [799, 450] width 55 height 29
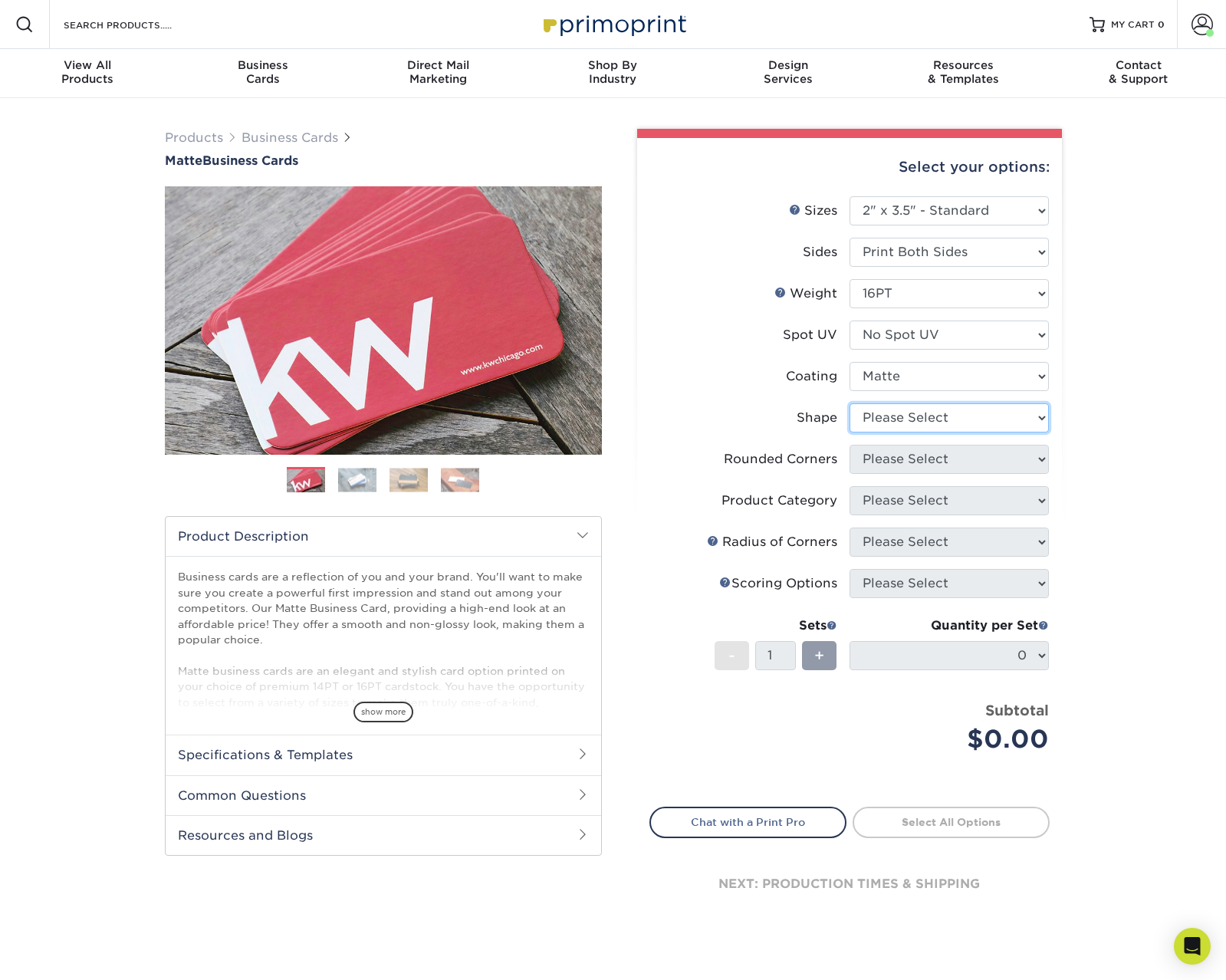
click at [884, 430] on select "Please Select Standard Oval" at bounding box center [949, 417] width 200 height 29
select select "standard"
click at [850, 403] on select "Please Select Standard Oval" at bounding box center [949, 417] width 200 height 29
click at [874, 456] on select "Please Select Yes - Round 2 Corners Yes - Round 4 Corners No" at bounding box center [949, 459] width 200 height 29
select select "0"
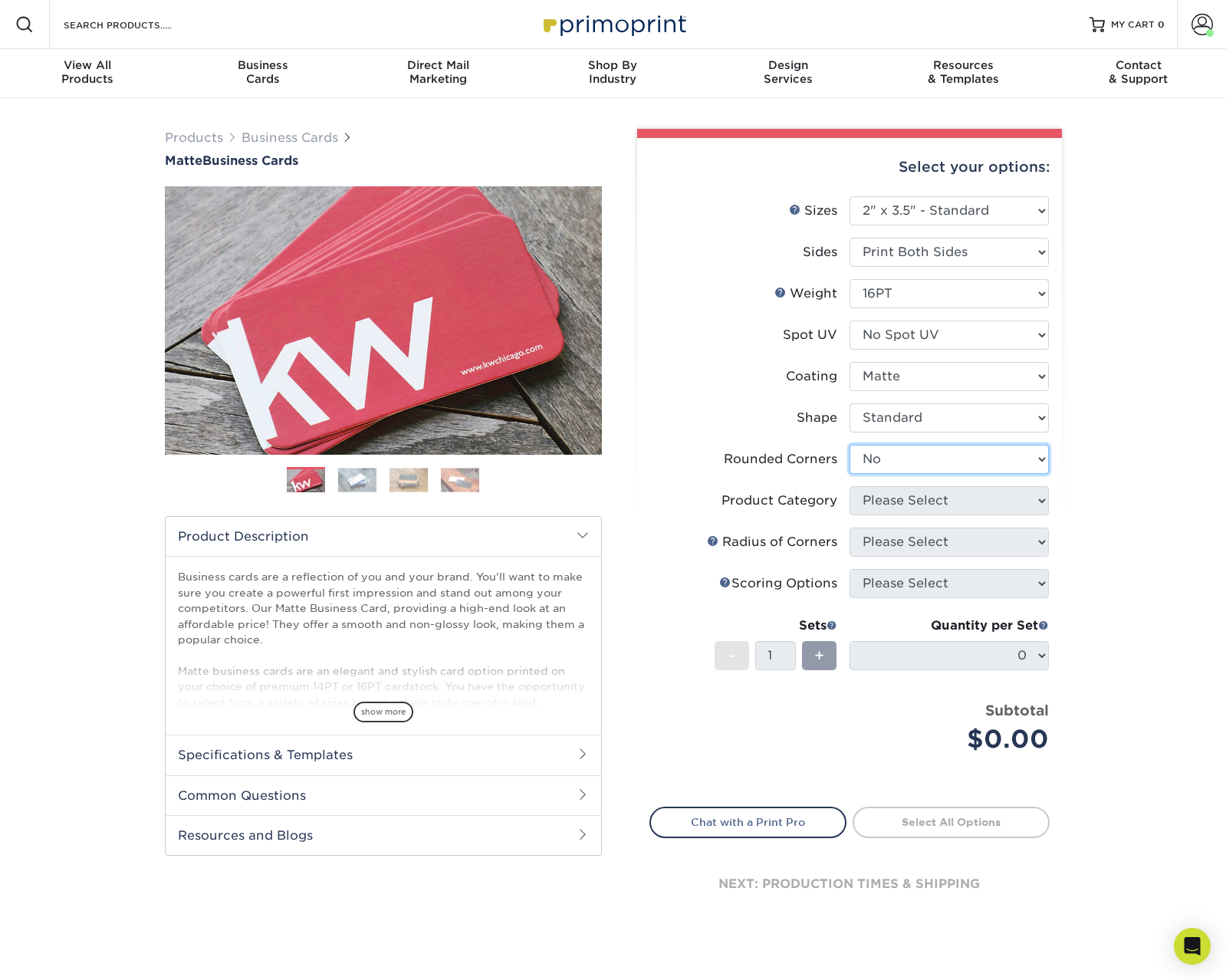
click at [850, 445] on select "Please Select Yes - Round 2 Corners Yes - Round 4 Corners No" at bounding box center [949, 459] width 200 height 29
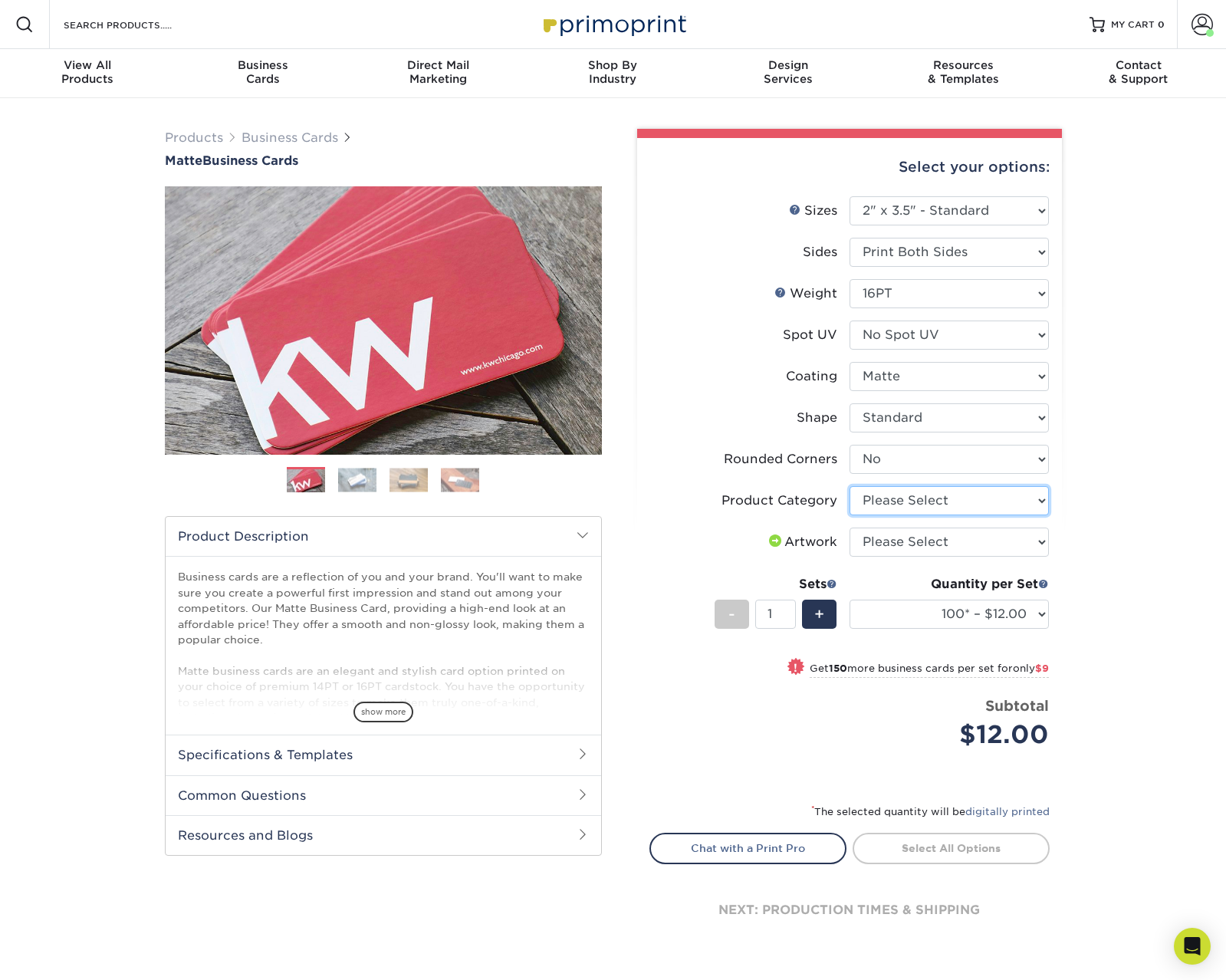
click at [926, 495] on select "Please Select Business Cards" at bounding box center [949, 501] width 200 height 29
select select "3b5148f1-0588-4f88-a218-97bcfdce65c1"
click at [850, 486] on select "Please Select Business Cards" at bounding box center [949, 501] width 200 height 29
click at [926, 546] on select "Please Select I will upload files I need a design - $100" at bounding box center [949, 542] width 200 height 29
select select "upload"
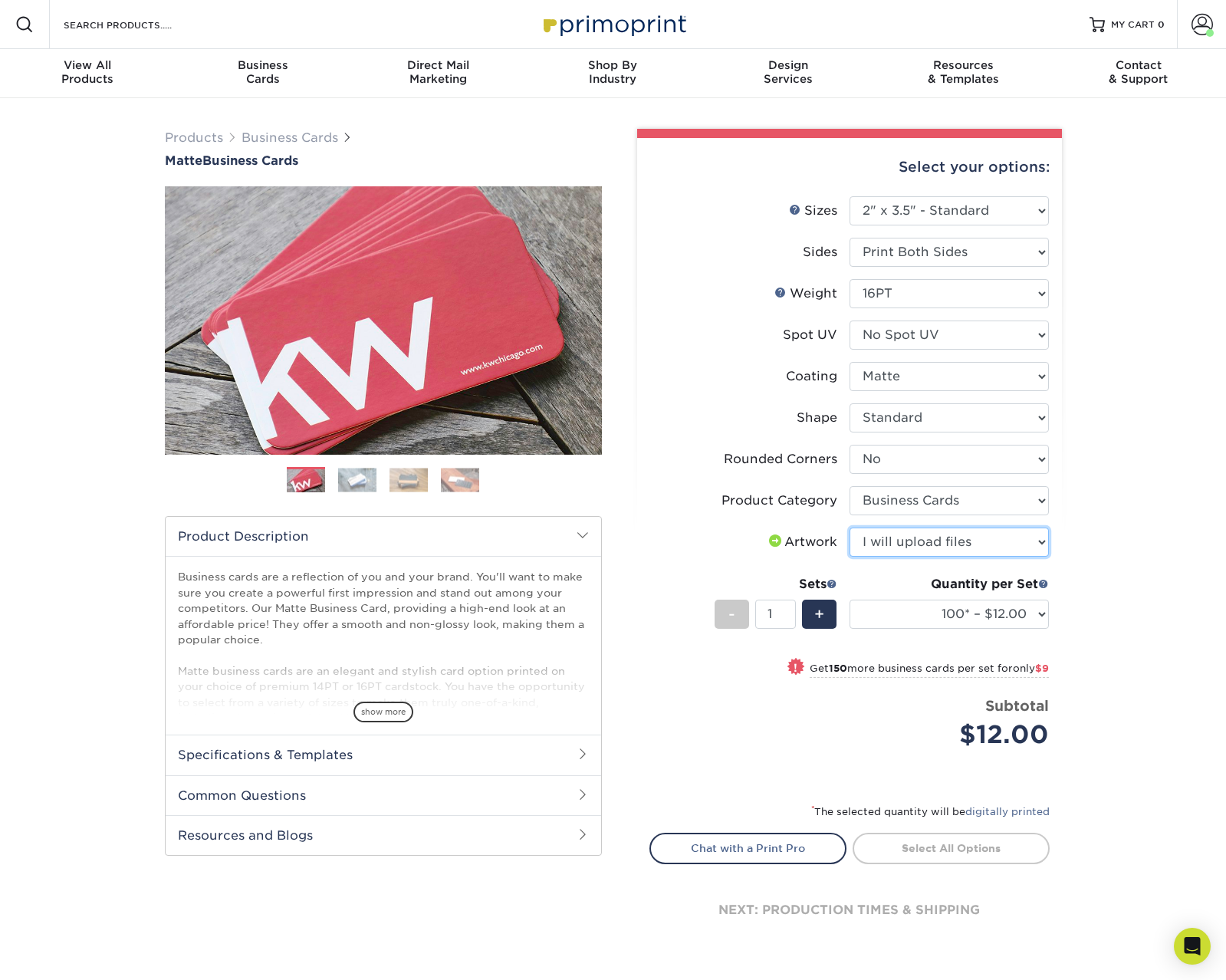
click at [850, 528] on select "Please Select I will upload files I need a design - $100" at bounding box center [949, 542] width 200 height 29
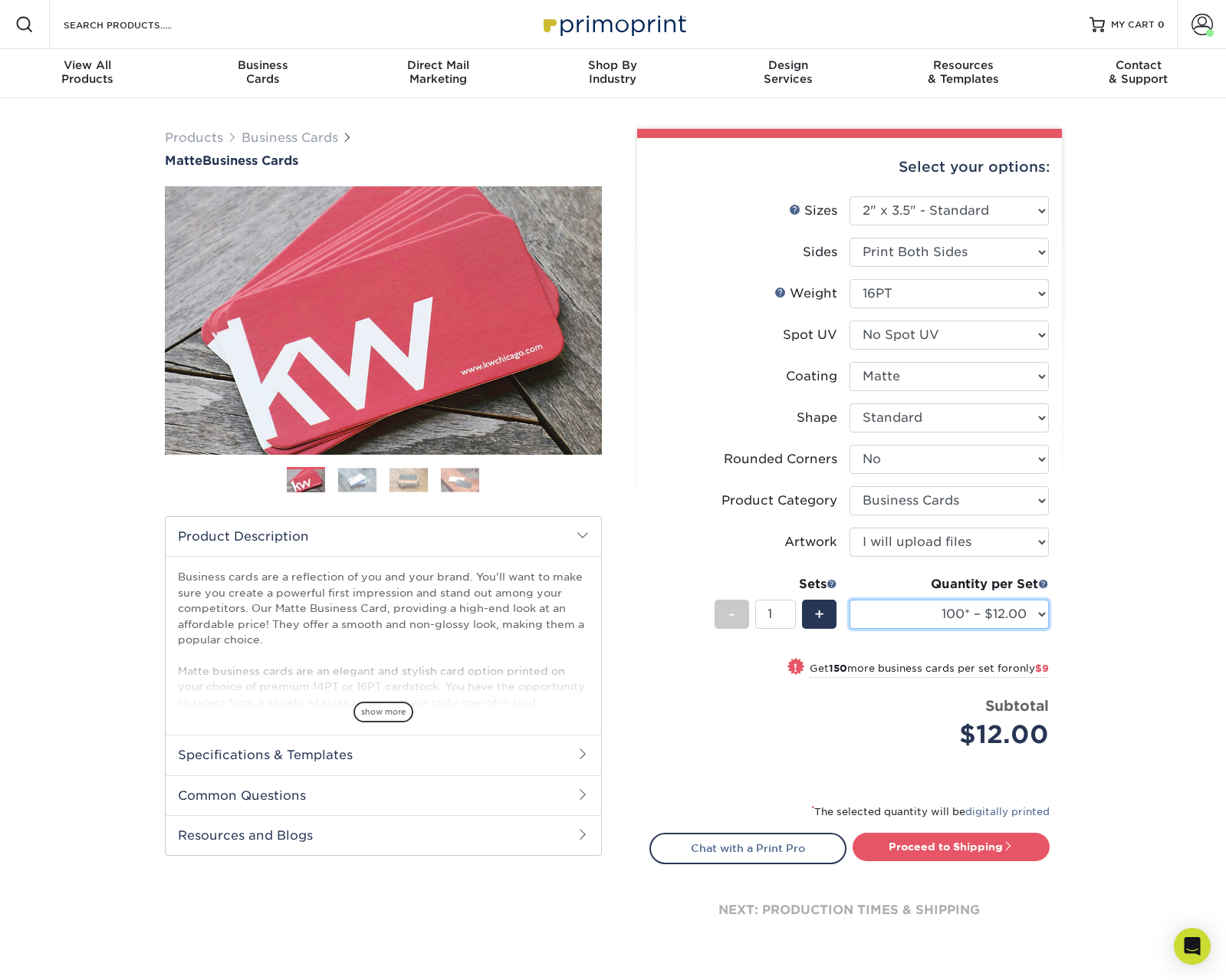
click at [932, 617] on select "100* – $12.00 250* – $21.00 500 – $42.00 1000 – $53.00 2500 – $95.00 5000 – $18…" at bounding box center [949, 614] width 200 height 29
click at [850, 600] on select "100* – $12.00 250* – $21.00 500 – $42.00 1000 – $53.00 2500 – $95.00 5000 – $18…" at bounding box center [949, 614] width 200 height 29
click at [1016, 603] on select "100* – $12.00 250* – $21.00 500 – $42.00 1000 – $53.00 2500 – $95.00 5000 – $18…" at bounding box center [949, 614] width 200 height 29
click at [850, 600] on select "100* – $12.00 250* – $21.00 500 – $42.00 1000 – $53.00 2500 – $95.00 5000 – $18…" at bounding box center [949, 614] width 200 height 29
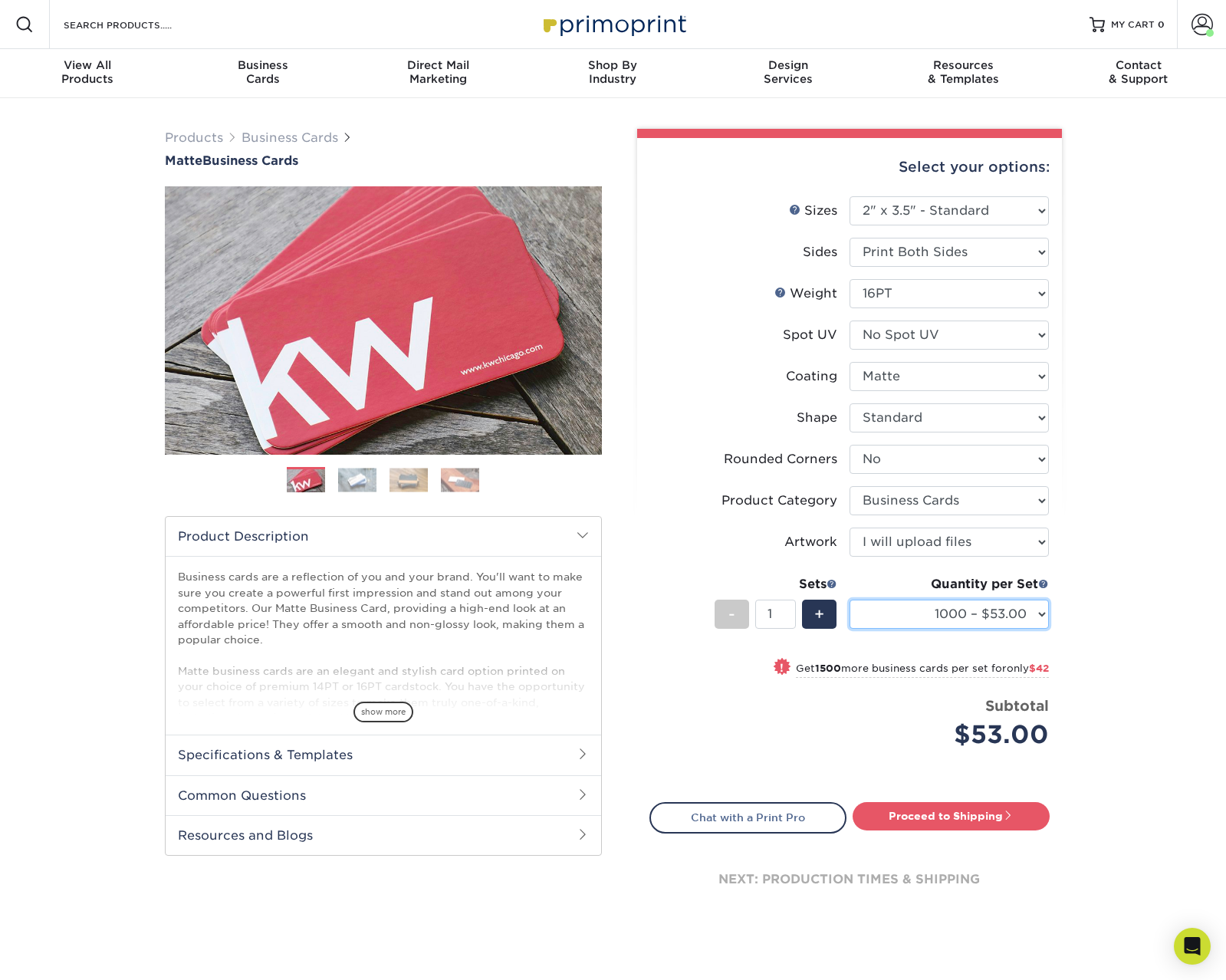
click at [1002, 620] on select "100* – $12.00 250* – $21.00 500 – $42.00 1000 – $53.00 2500 – $95.00 5000 – $18…" at bounding box center [949, 614] width 200 height 29
select select "500 – $42.00"
click at [850, 600] on select "100* – $12.00 250* – $21.00 500 – $42.00 1000 – $53.00 2500 – $95.00 5000 – $18…" at bounding box center [949, 614] width 200 height 29
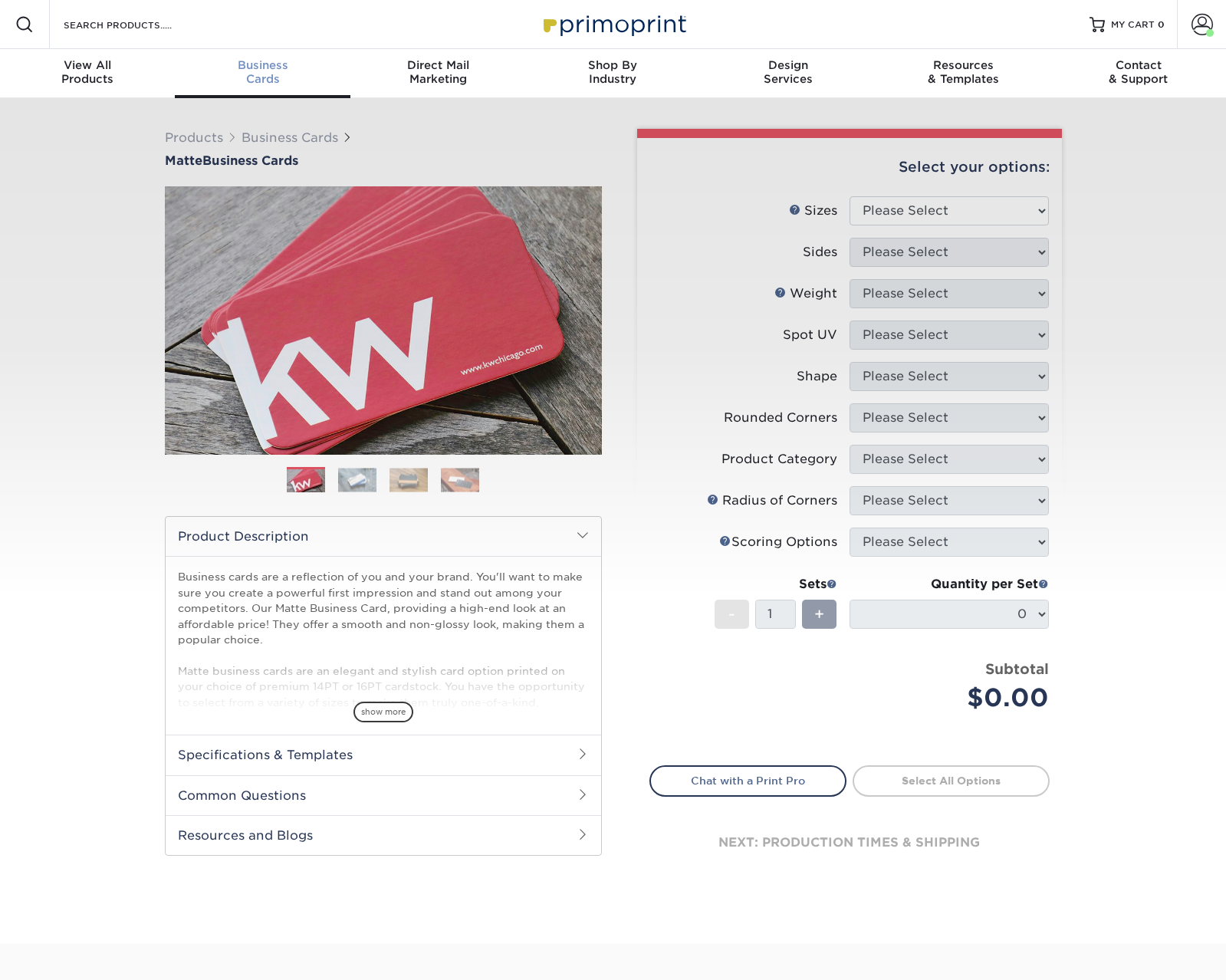
click at [256, 79] on div "Business Cards" at bounding box center [262, 72] width 175 height 27
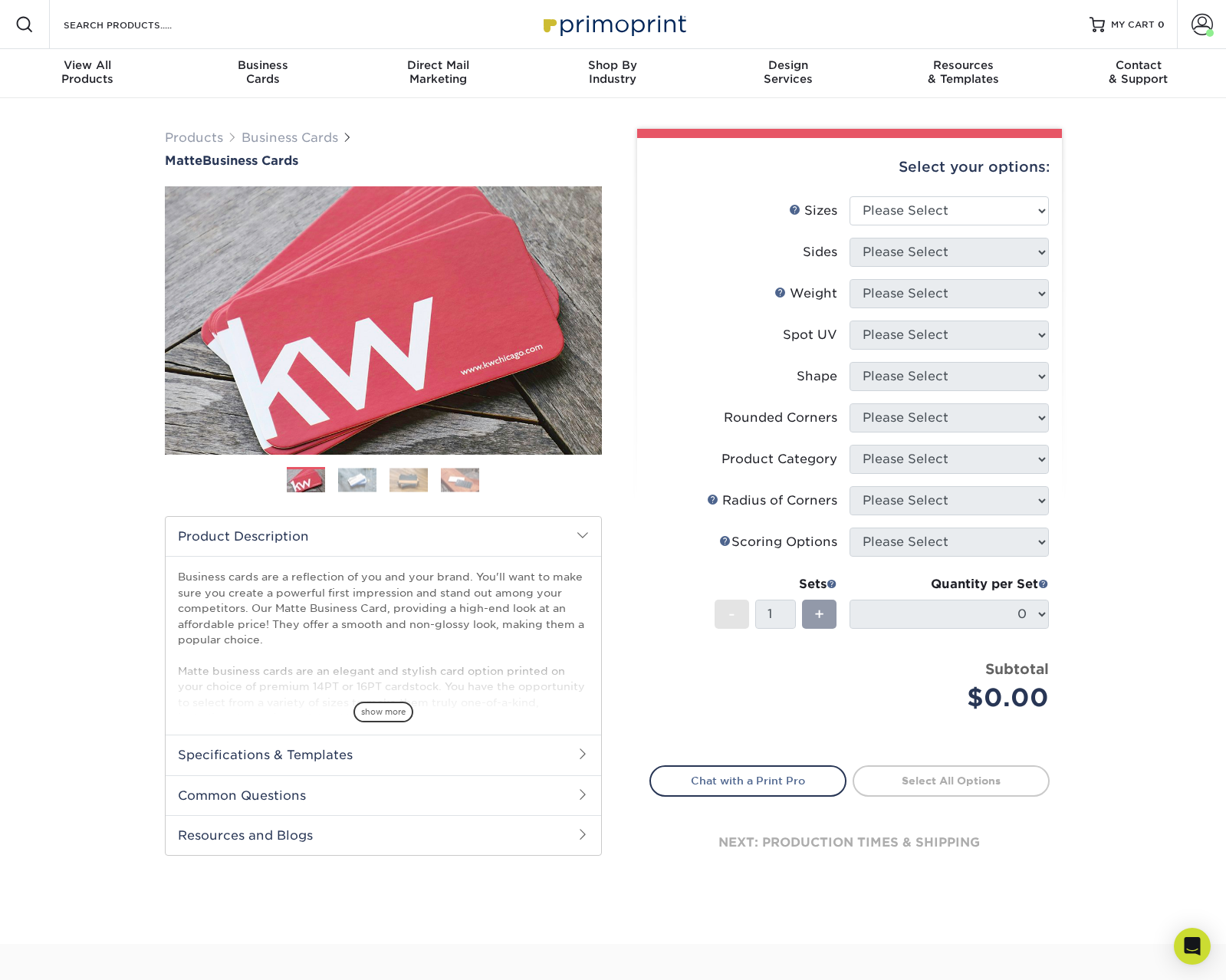
click at [1171, 194] on div "Products Business Cards Matte Business Cards Previous Next 100 $ 9" at bounding box center [613, 521] width 1226 height 846
